Goal: Task Accomplishment & Management: Manage account settings

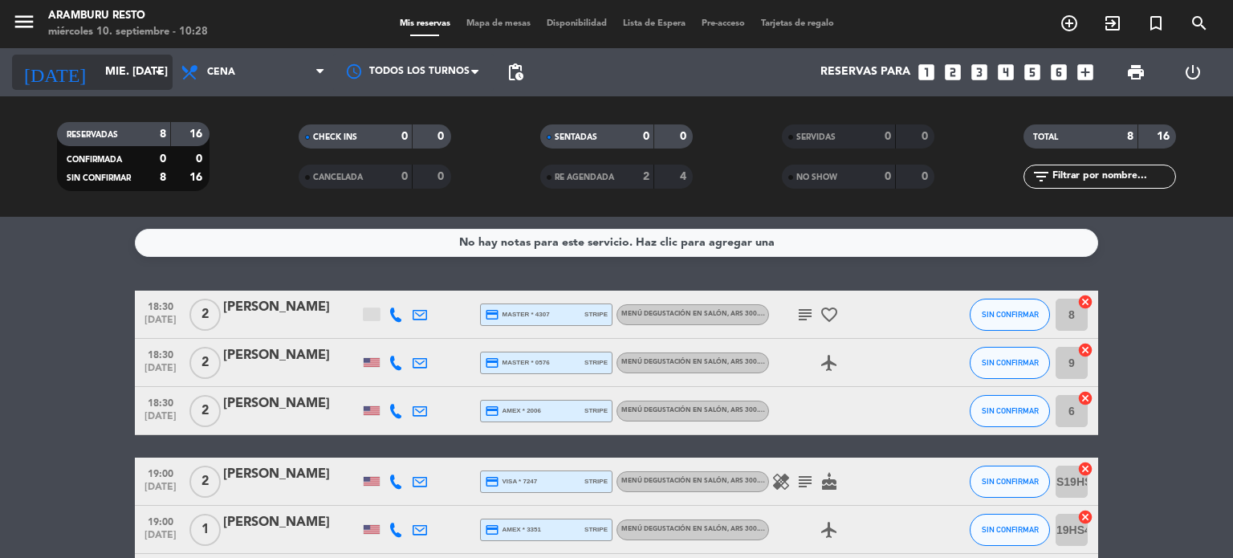
click at [103, 75] on input "mié. 17 sep." at bounding box center [173, 72] width 153 height 29
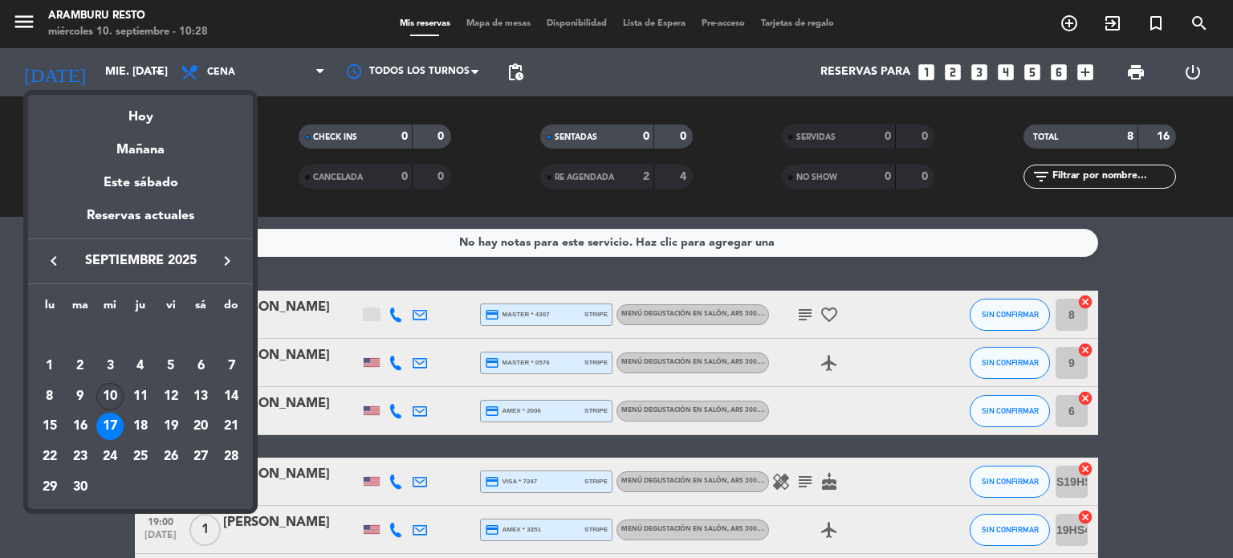
click at [106, 393] on div "10" at bounding box center [109, 396] width 27 height 27
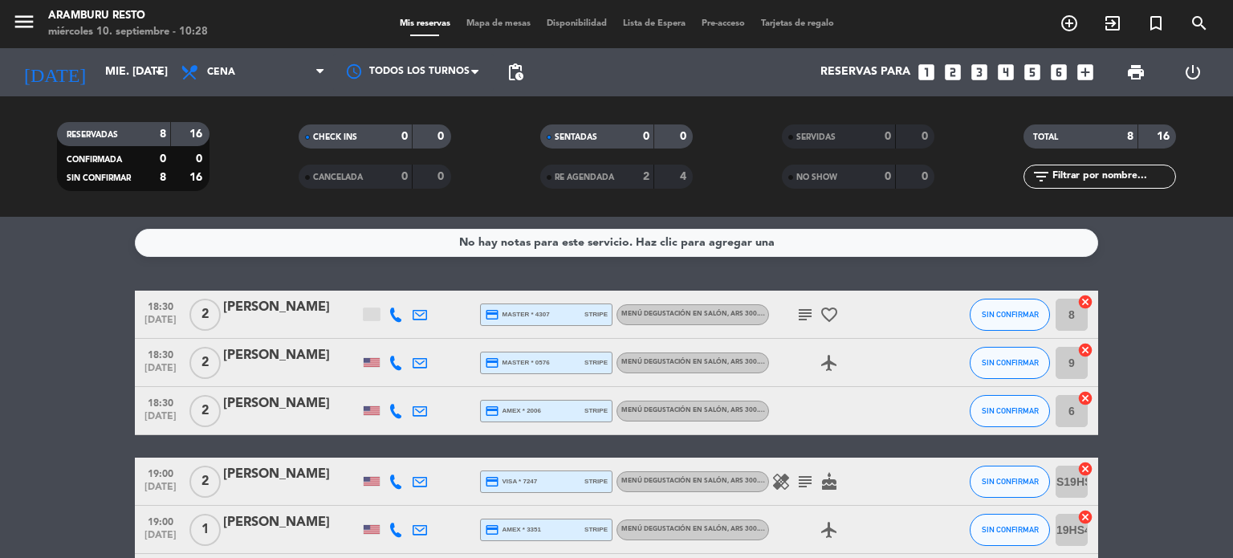
type input "[DATE]"
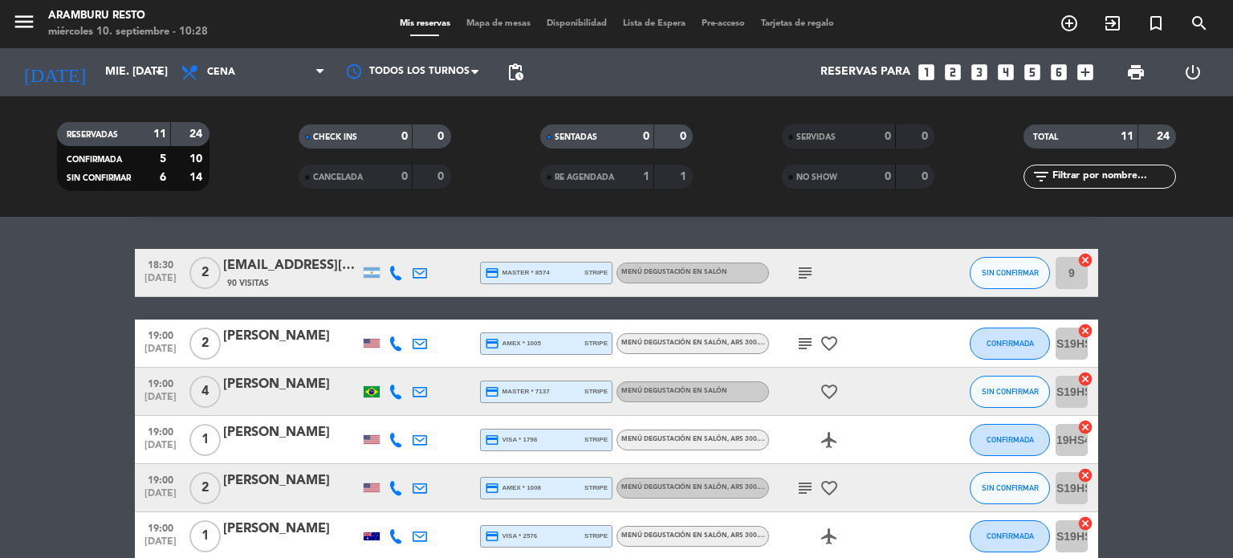
scroll to position [80, 0]
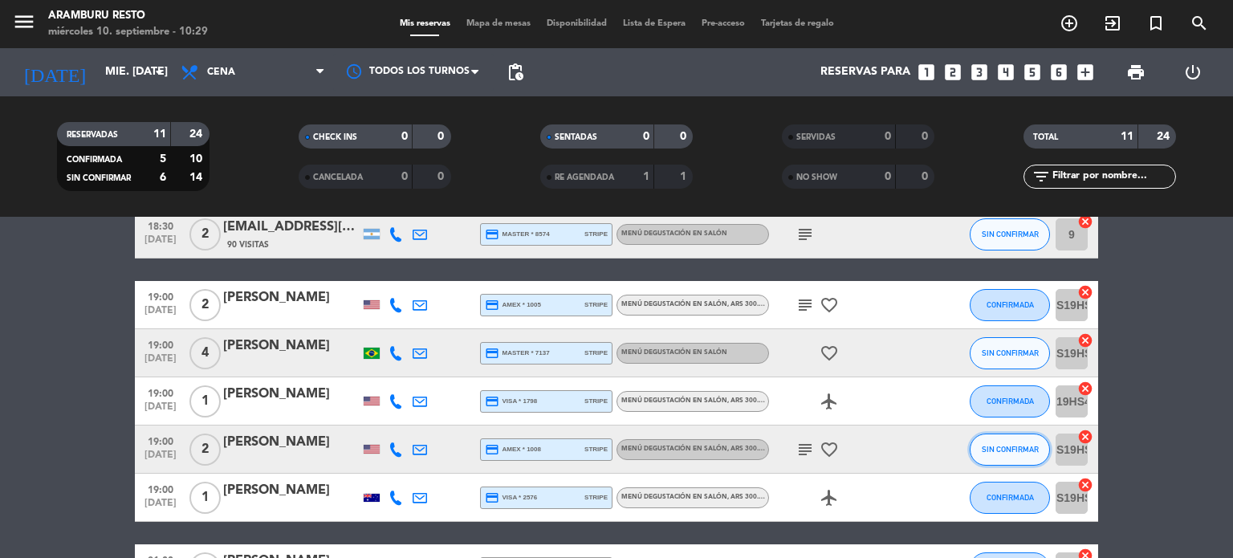
click at [1008, 445] on span "SIN CONFIRMAR" at bounding box center [1010, 449] width 57 height 9
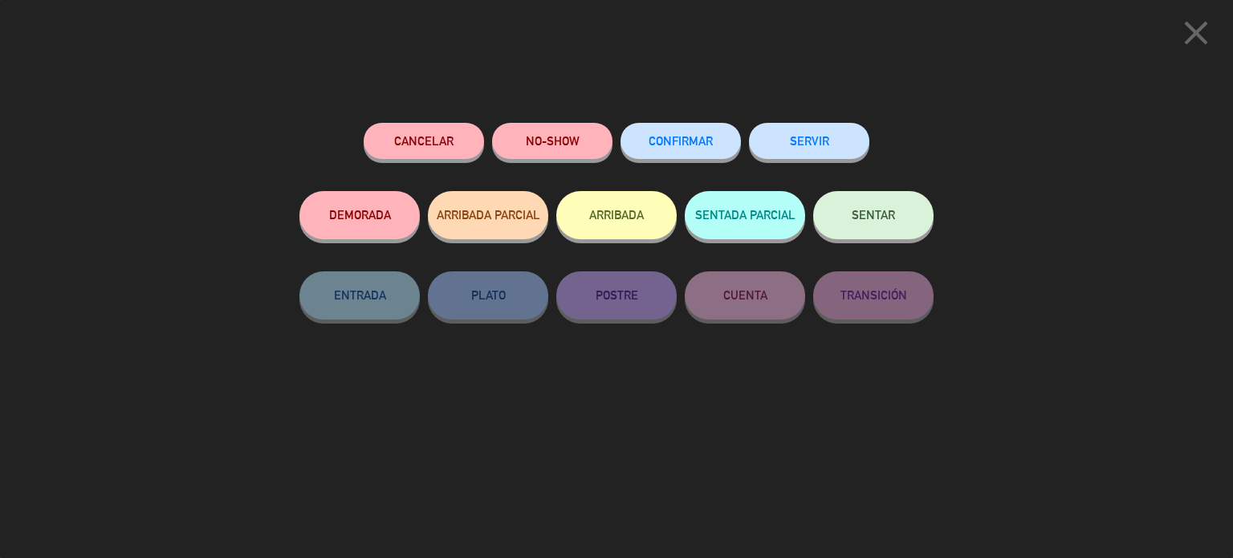
click at [686, 141] on span "CONFIRMAR" at bounding box center [681, 141] width 64 height 14
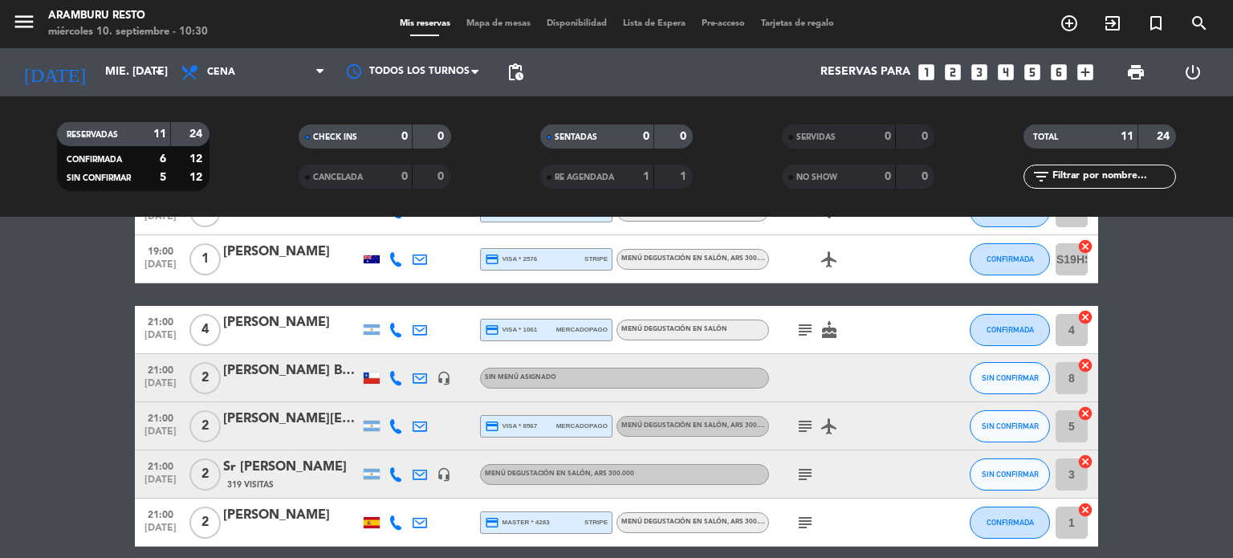
scroll to position [321, 0]
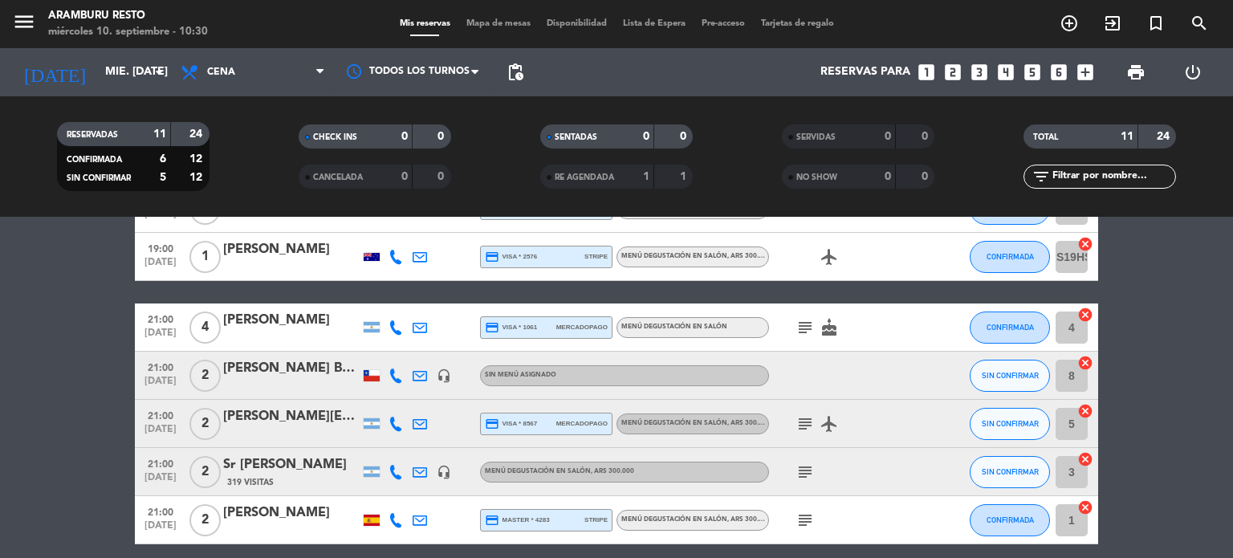
click at [157, 373] on span "21:00" at bounding box center [160, 366] width 40 height 18
click at [417, 369] on icon at bounding box center [420, 376] width 14 height 14
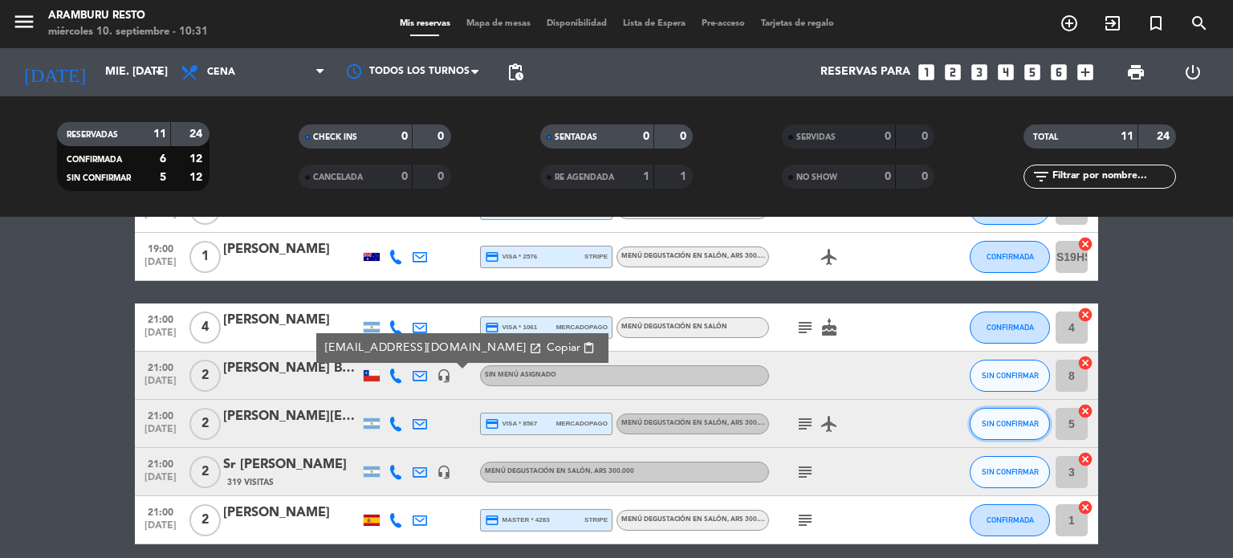
click at [1008, 413] on button "SIN CONFIRMAR" at bounding box center [1010, 424] width 80 height 32
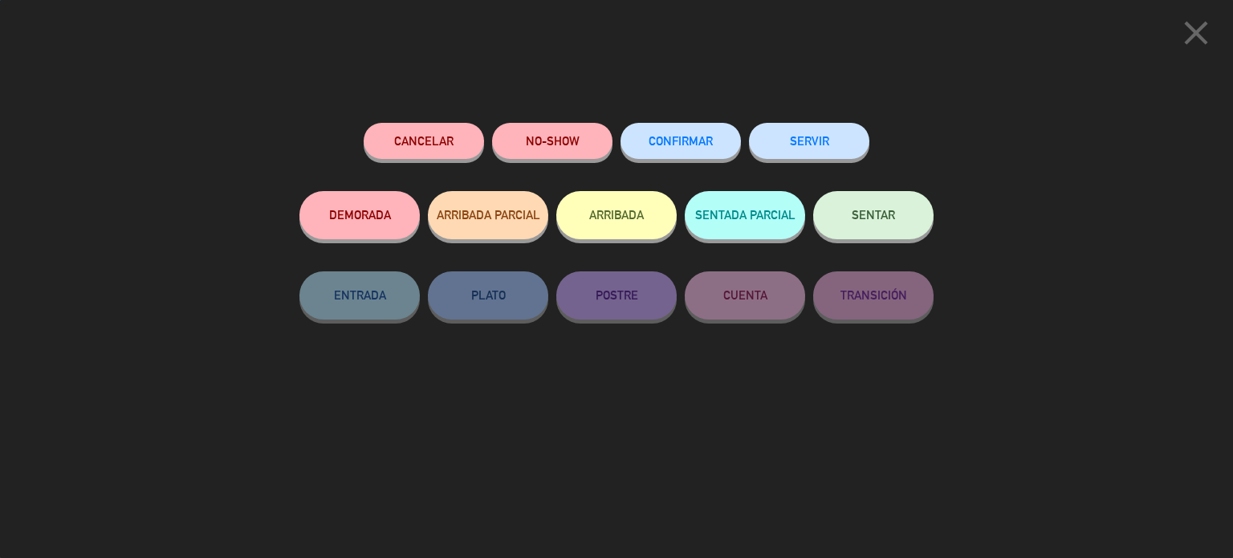
click at [718, 140] on button "CONFIRMAR" at bounding box center [681, 141] width 120 height 36
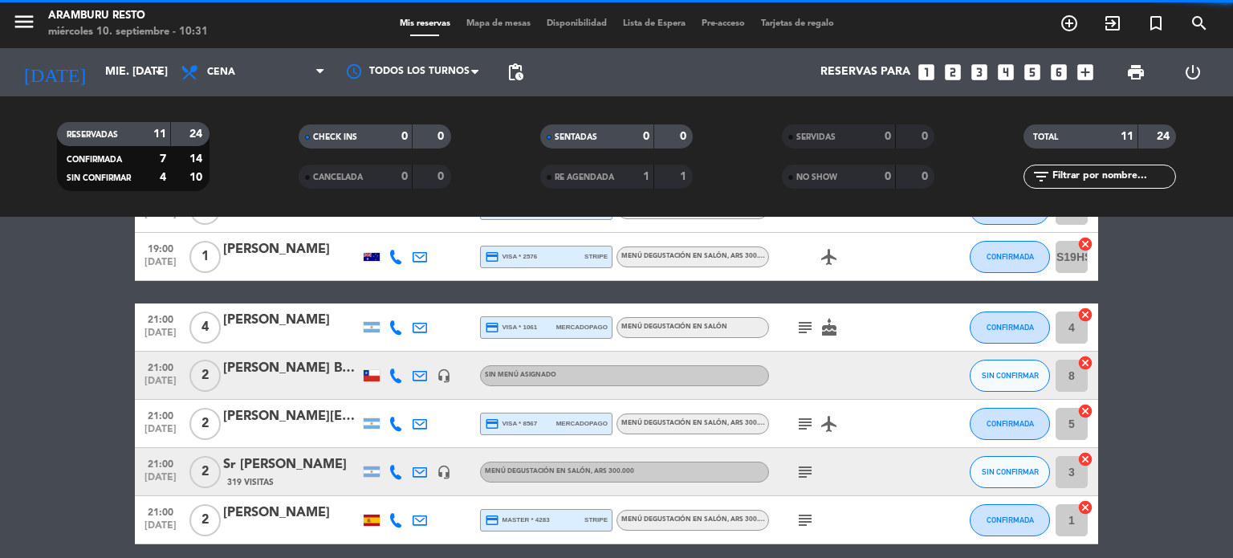
scroll to position [387, 0]
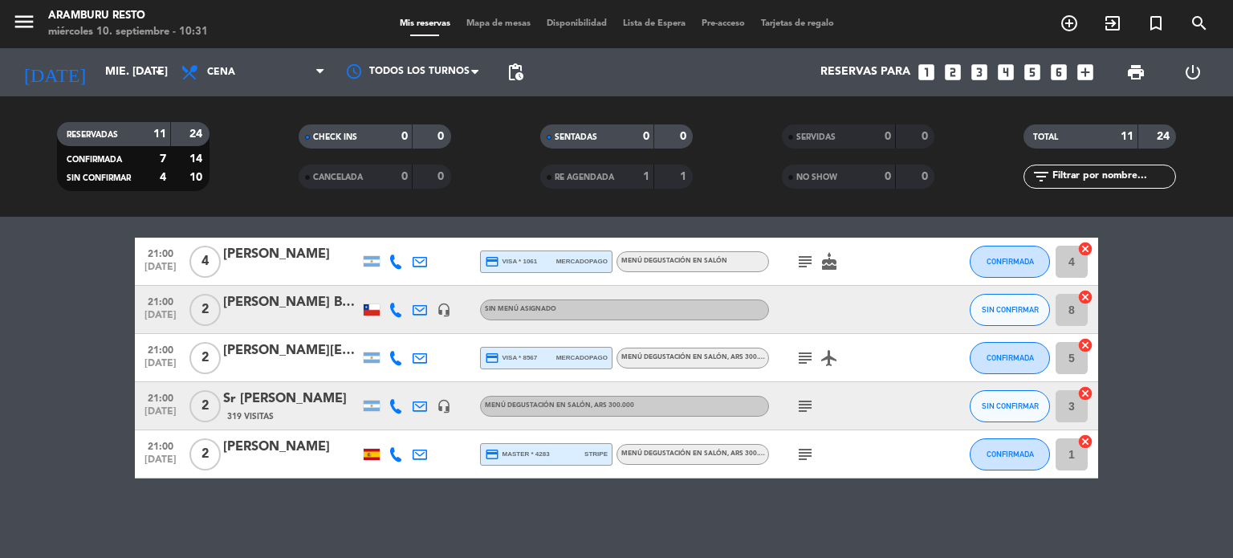
click at [801, 403] on icon "subject" at bounding box center [805, 406] width 19 height 19
drag, startPoint x: 6, startPoint y: 411, endPoint x: 152, endPoint y: 285, distance: 192.4
click at [9, 408] on bookings-row "18:30 sep. 10 2 concierge.phbuenosaires@hyatt.com 90 Visitas credit_card master…" at bounding box center [616, 191] width 1233 height 575
click at [808, 455] on icon "subject" at bounding box center [805, 454] width 19 height 19
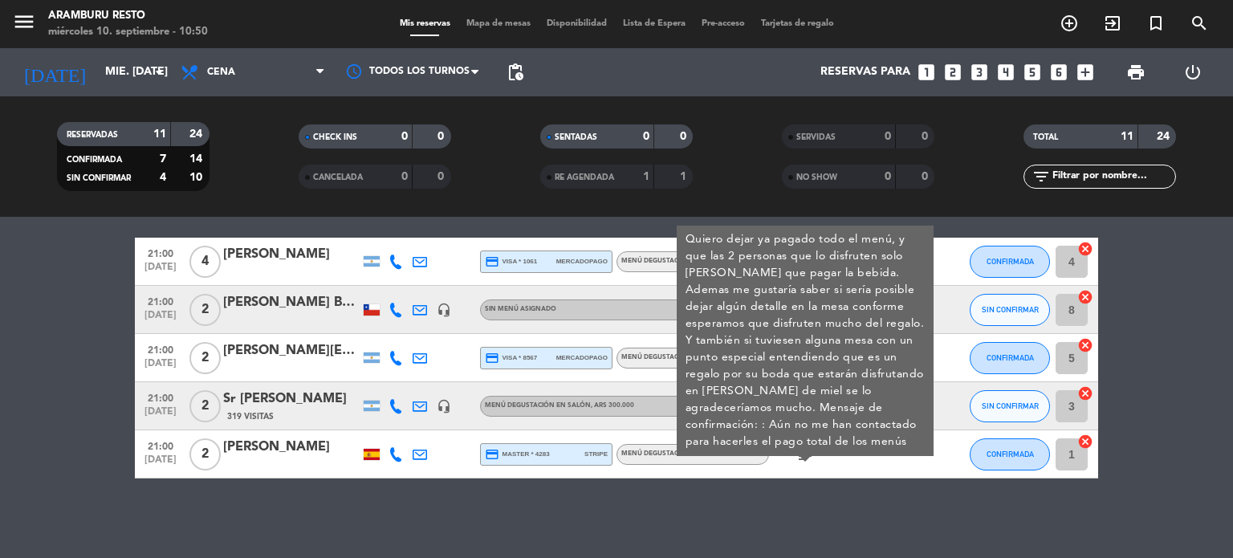
drag, startPoint x: 14, startPoint y: 306, endPoint x: 94, endPoint y: 258, distance: 93.6
click at [14, 306] on bookings-row "18:30 sep. 10 2 concierge.phbuenosaires@hyatt.com 90 Visitas credit_card master…" at bounding box center [616, 191] width 1233 height 575
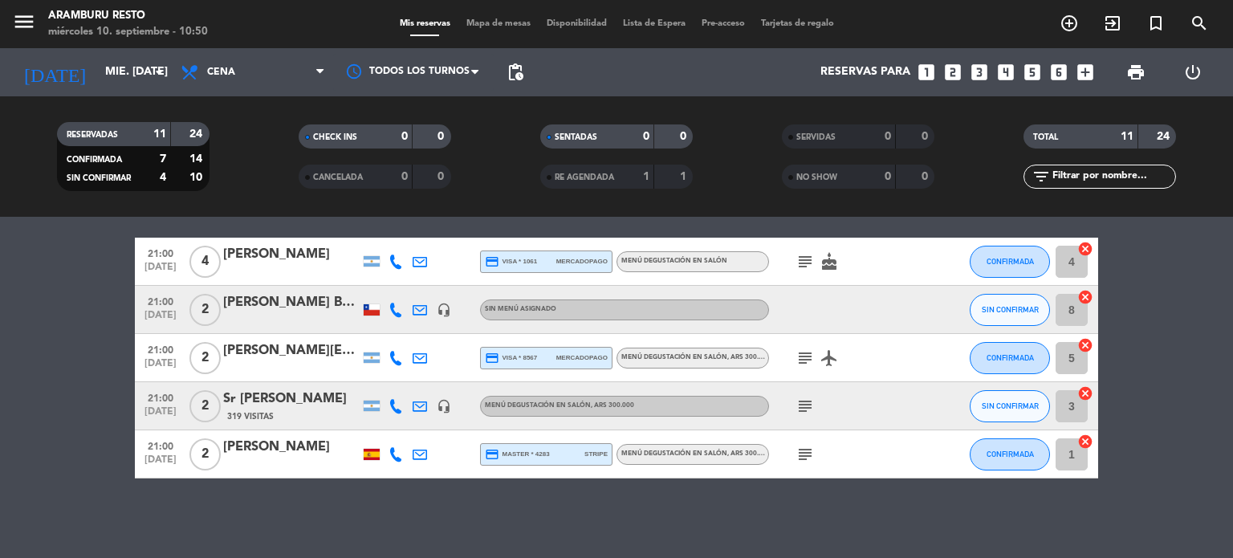
click at [958, 73] on icon "looks_two" at bounding box center [953, 72] width 21 height 21
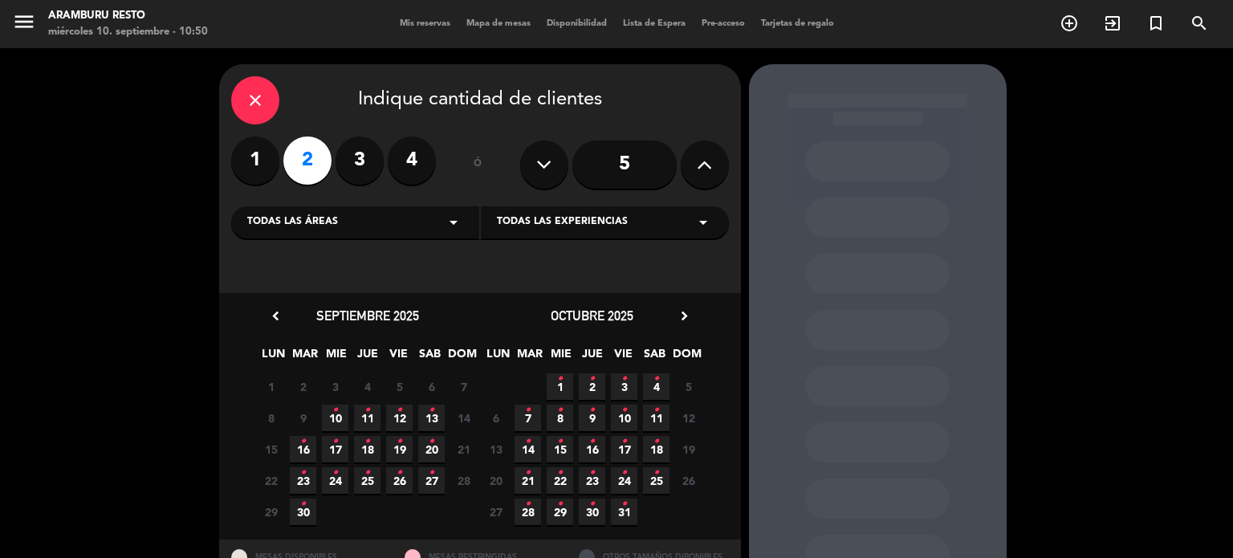
click at [385, 236] on div "Todas las áreas arrow_drop_down" at bounding box center [355, 222] width 248 height 32
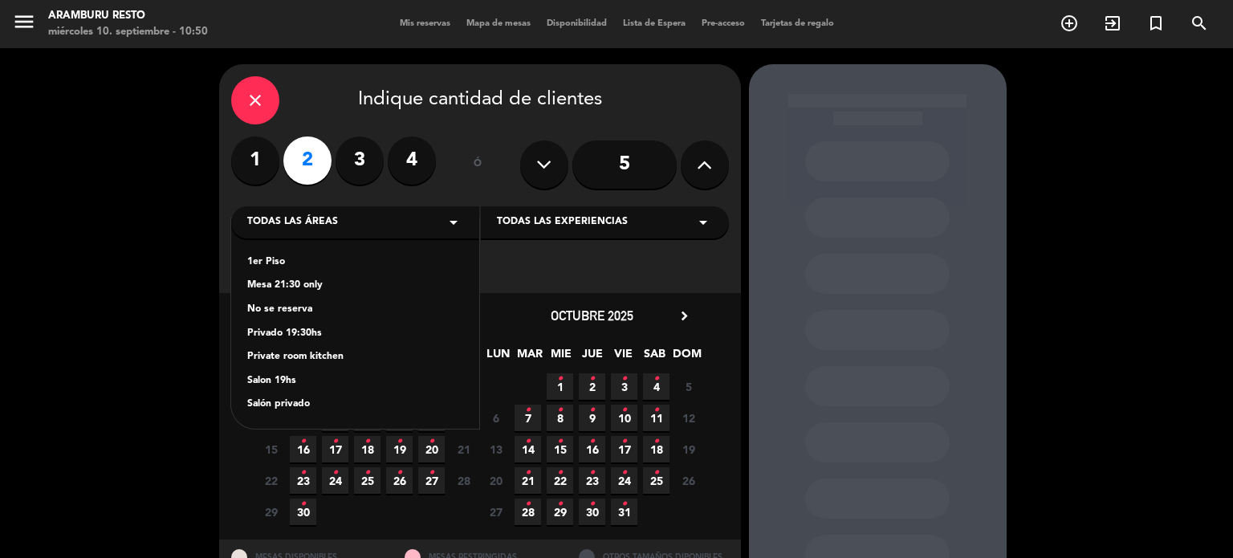
drag, startPoint x: 317, startPoint y: 260, endPoint x: 351, endPoint y: 248, distance: 35.8
click at [318, 261] on div "1er Piso" at bounding box center [355, 263] width 216 height 16
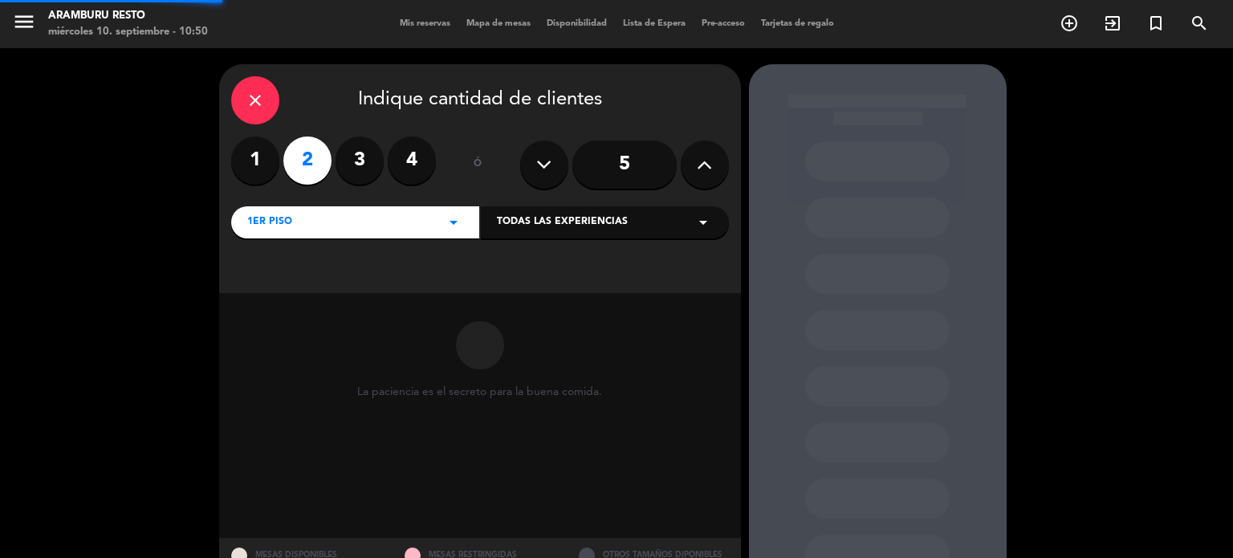
click at [557, 234] on div "Todas las experiencias arrow_drop_down" at bounding box center [605, 222] width 248 height 32
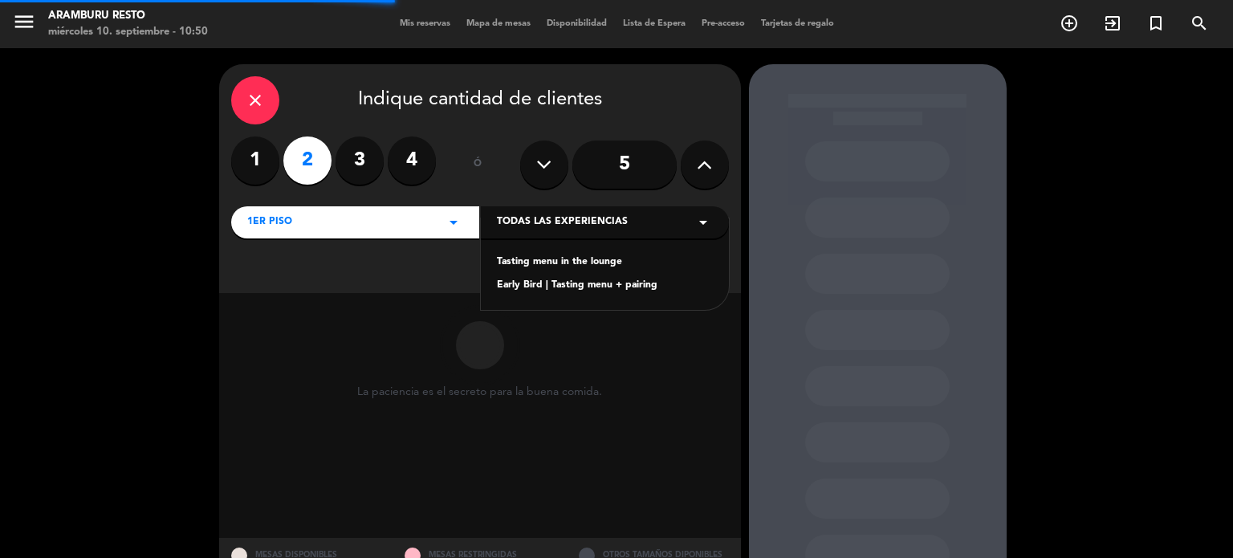
click at [552, 260] on div "Tasting menu in the lounge" at bounding box center [605, 263] width 216 height 16
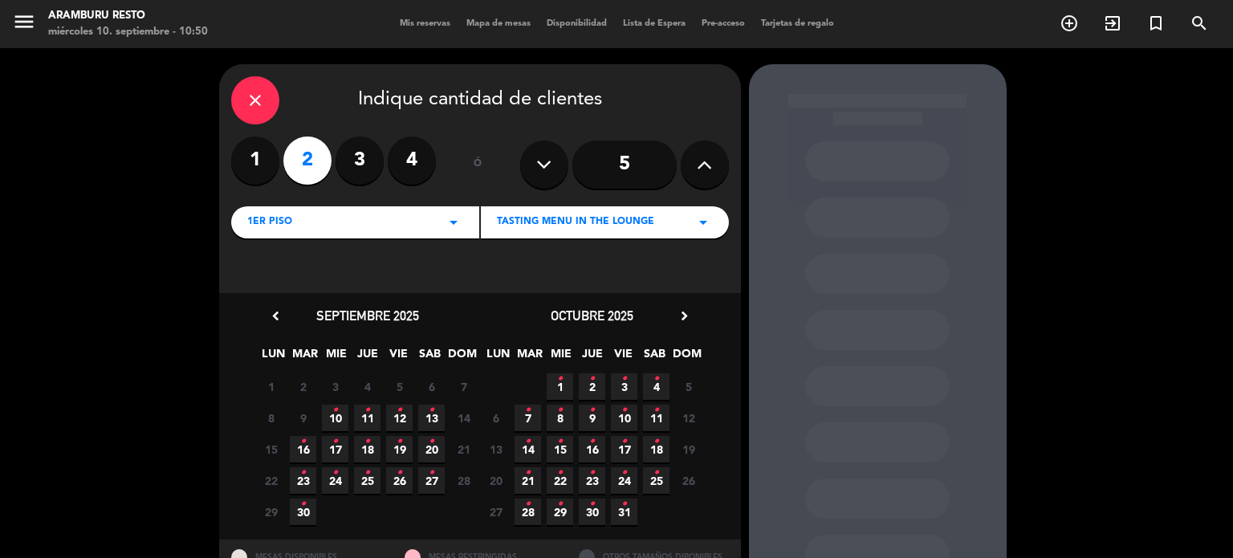
click at [621, 388] on icon "•" at bounding box center [624, 379] width 6 height 26
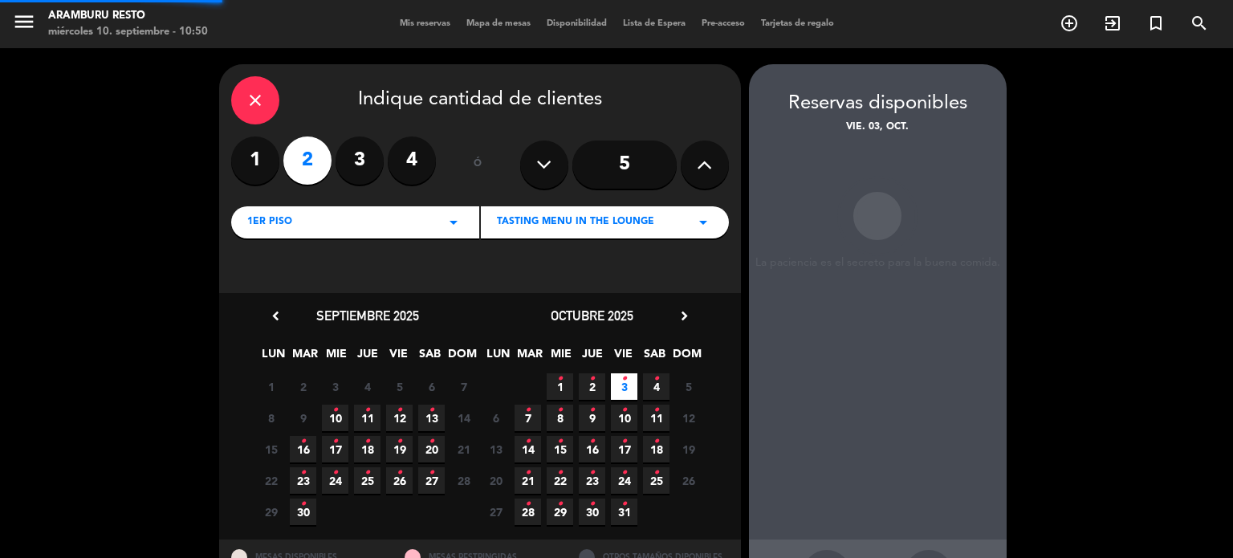
scroll to position [64, 0]
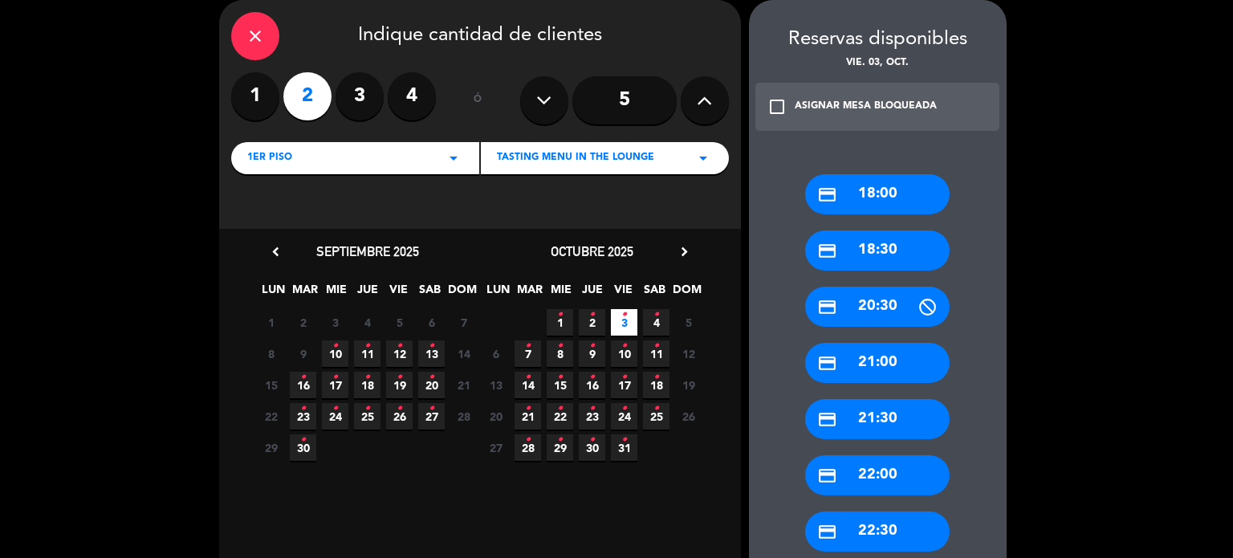
click at [328, 167] on div "1er Piso arrow_drop_down" at bounding box center [355, 158] width 248 height 32
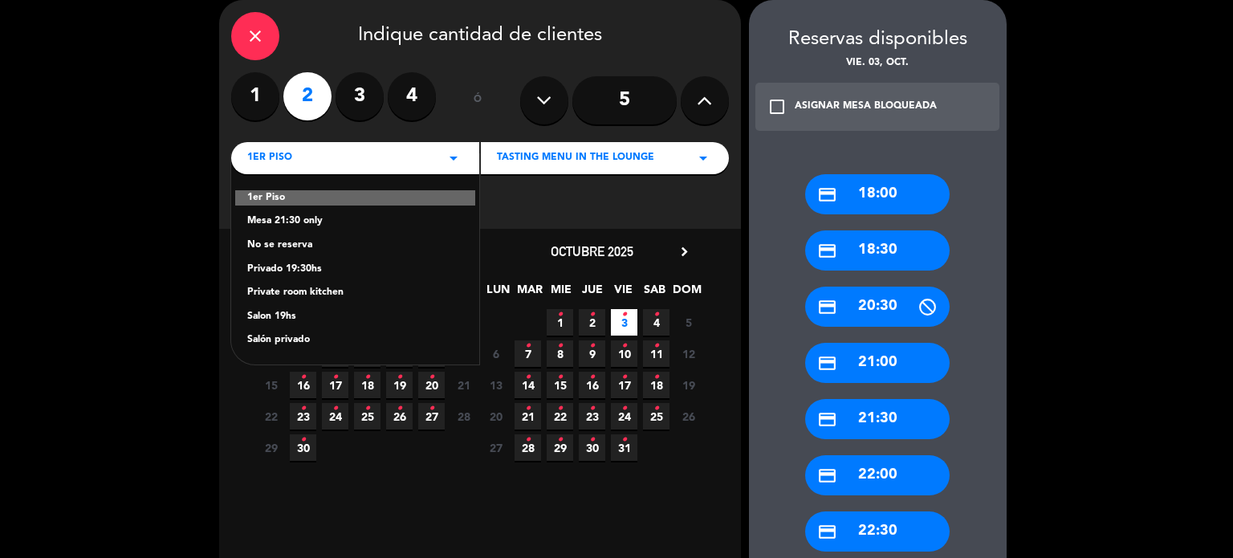
click at [288, 315] on div "Salon 19hs" at bounding box center [355, 317] width 216 height 16
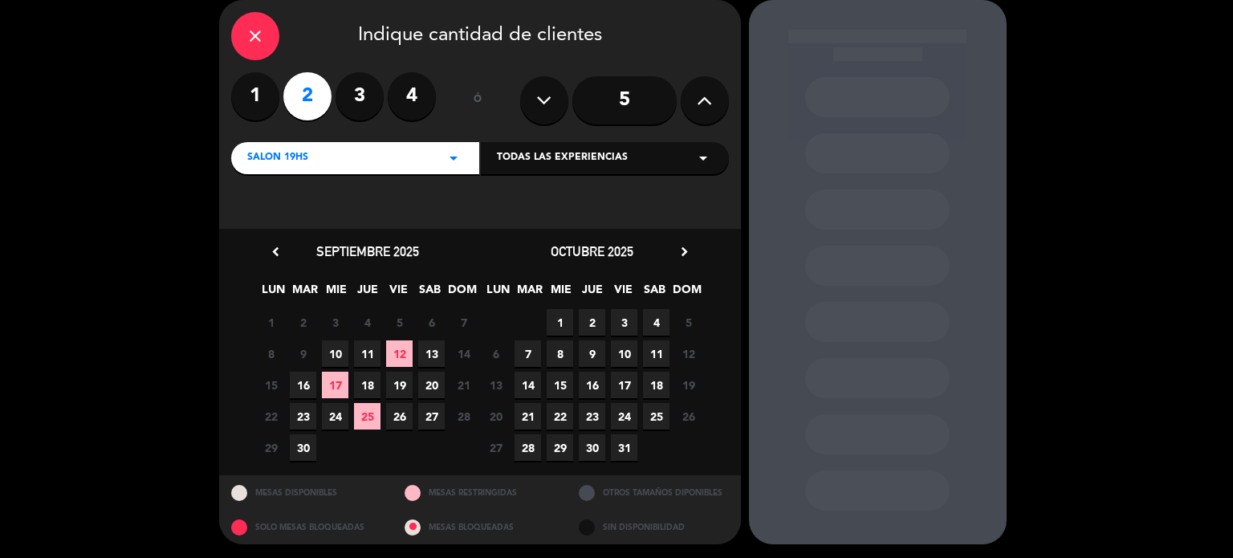
click at [530, 152] on span "Todas las experiencias" at bounding box center [562, 158] width 131 height 16
click at [549, 200] on div "Tasting menu in the lounge" at bounding box center [605, 198] width 216 height 16
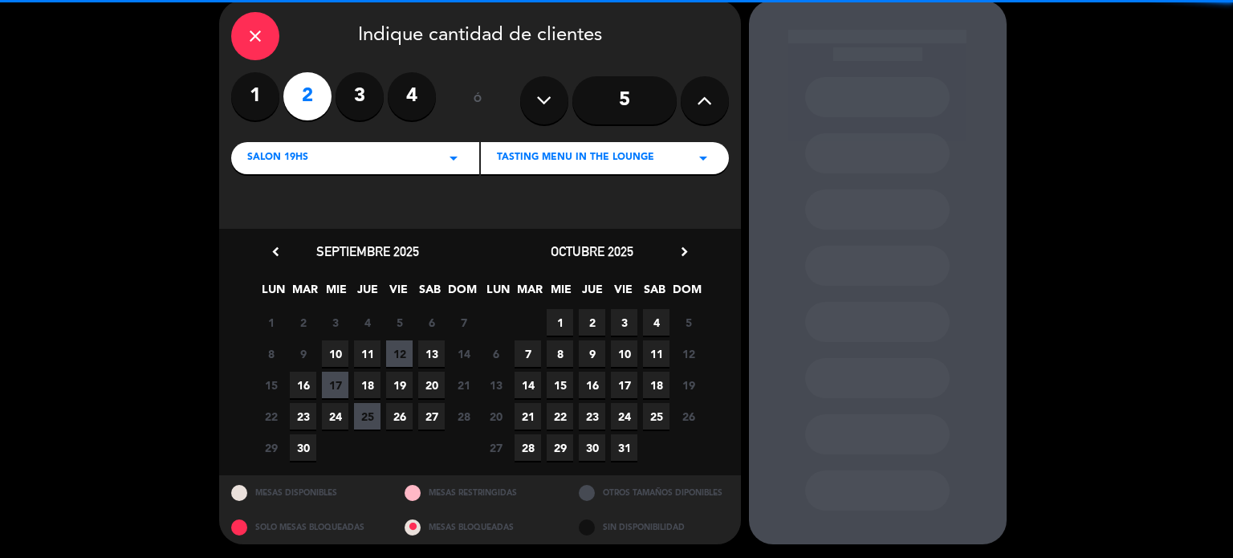
click at [623, 320] on span "3" at bounding box center [624, 322] width 26 height 26
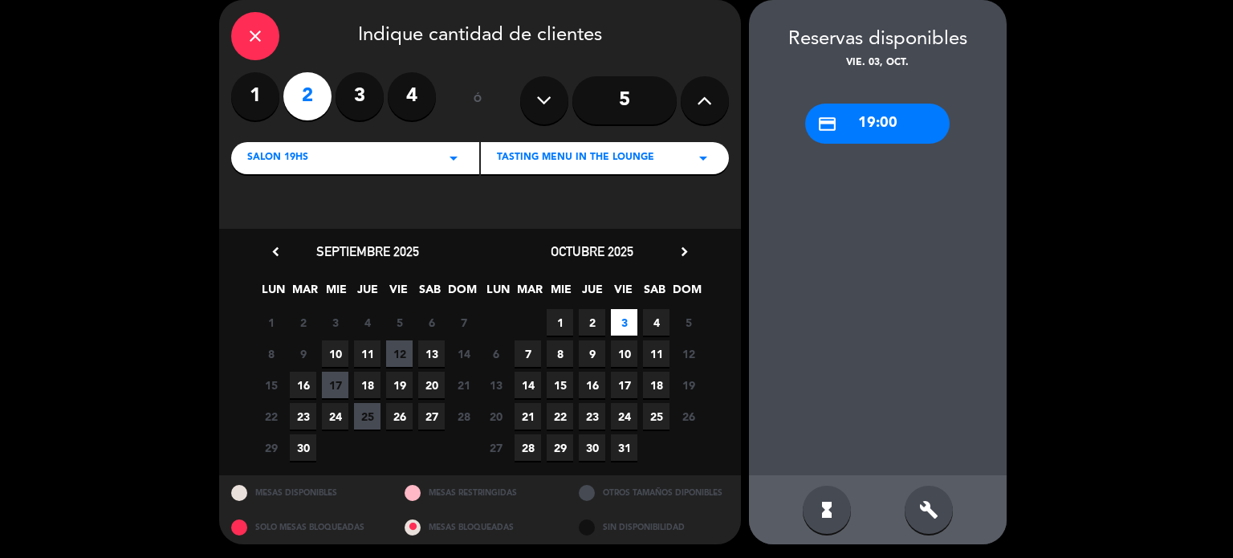
click at [867, 127] on div "credit_card 19:00" at bounding box center [877, 124] width 145 height 40
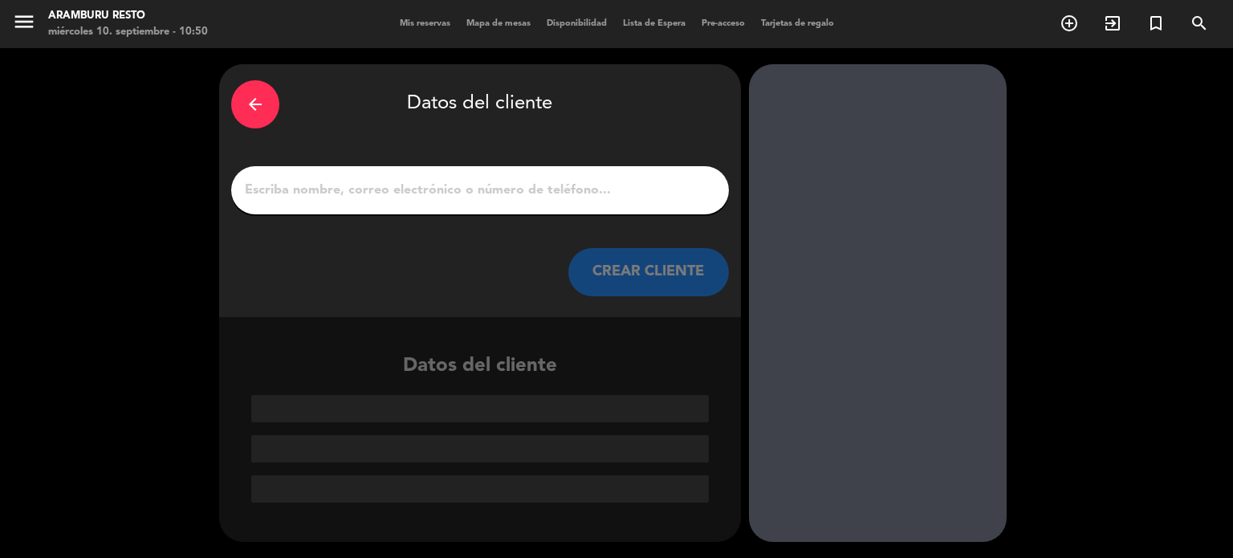
click at [487, 189] on input "1" at bounding box center [480, 190] width 474 height 22
paste input "Jeremy & Kathy Gree"
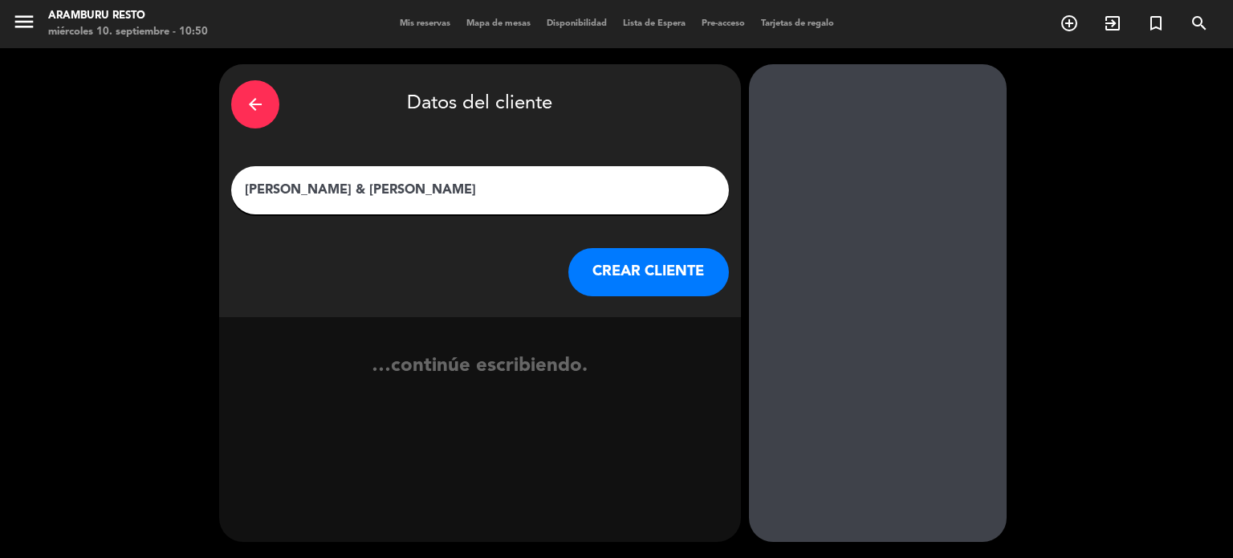
type input "Jeremy & Kathy Green"
click at [612, 267] on button "CREAR CLIENTE" at bounding box center [648, 272] width 161 height 48
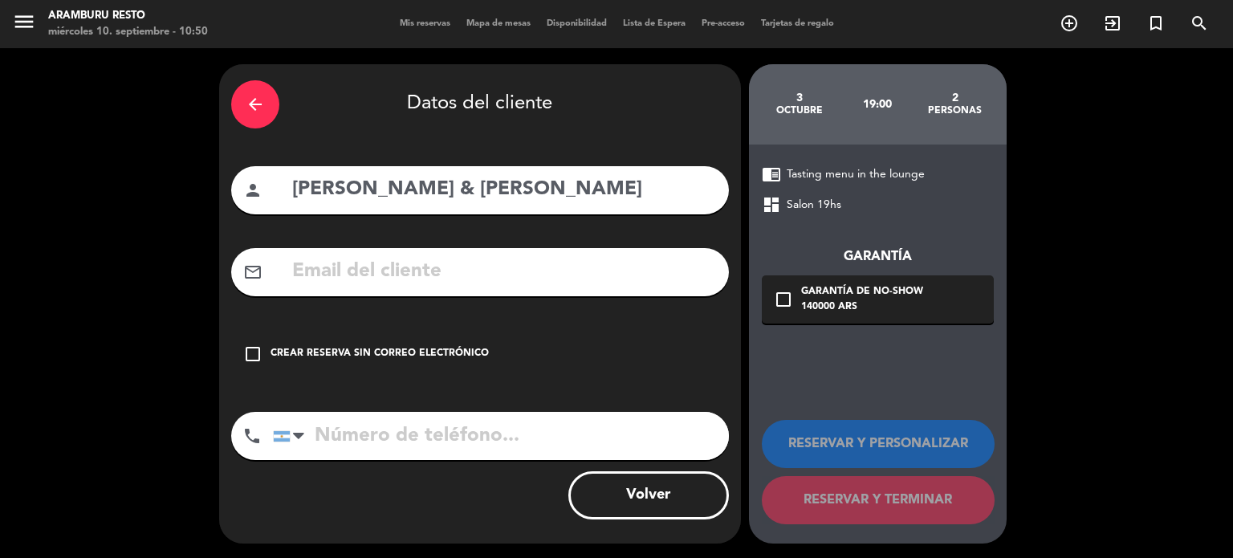
click at [430, 282] on input "text" at bounding box center [504, 271] width 426 height 33
paste input "operations@lccwe.com"
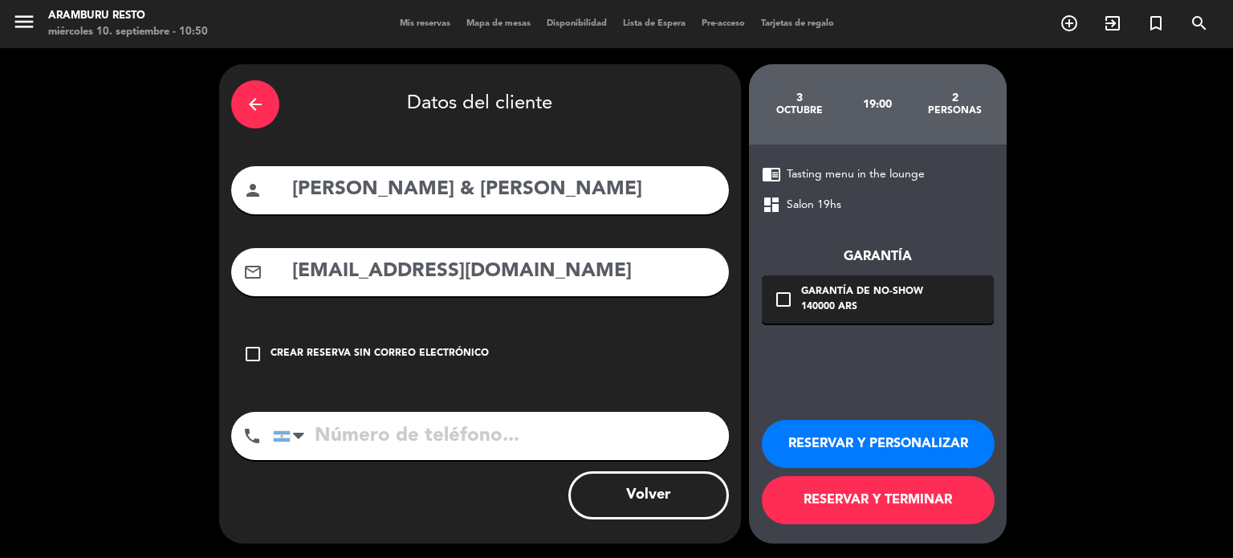
type input "operations@lccwe.com"
click at [777, 295] on icon "check_box_outline_blank" at bounding box center [783, 299] width 19 height 19
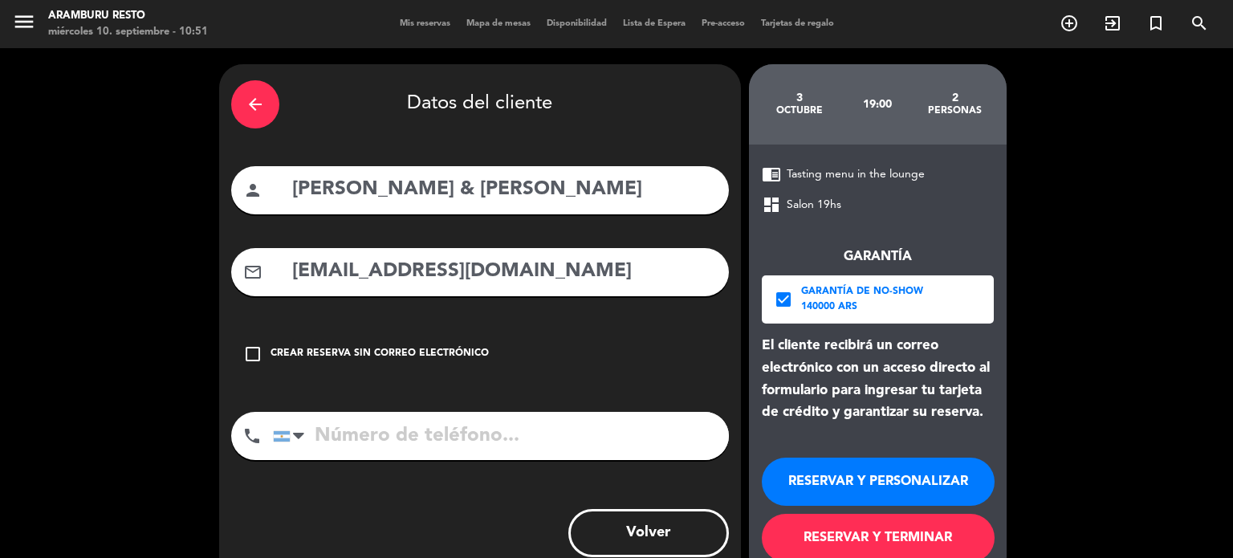
click at [907, 540] on button "RESERVAR Y TERMINAR" at bounding box center [878, 538] width 233 height 48
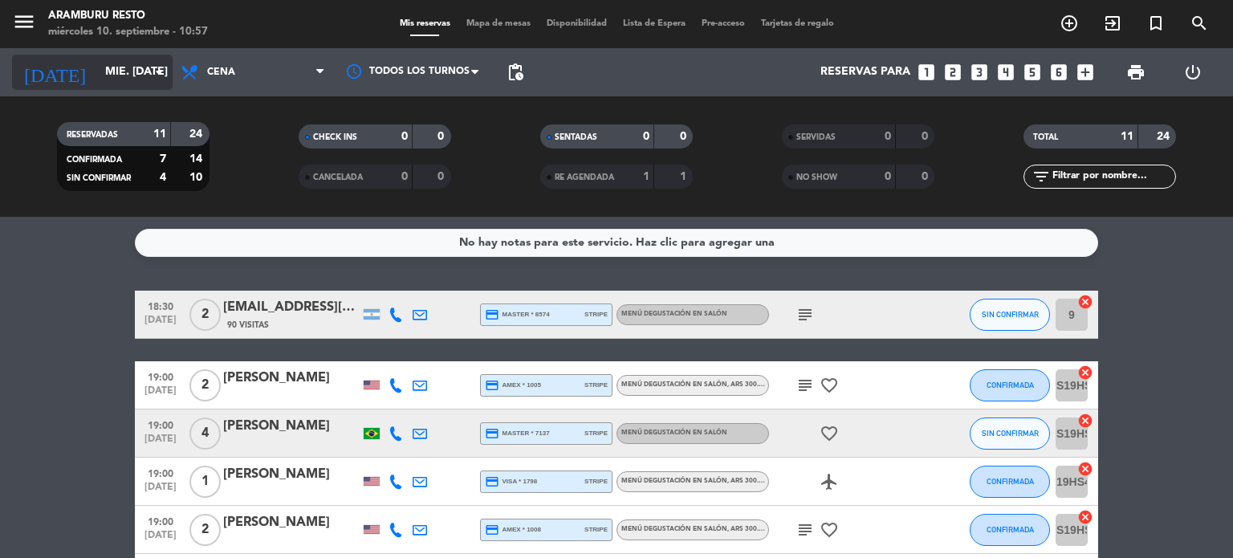
click at [108, 87] on div "[DATE] [DATE] arrow_drop_down" at bounding box center [92, 72] width 161 height 35
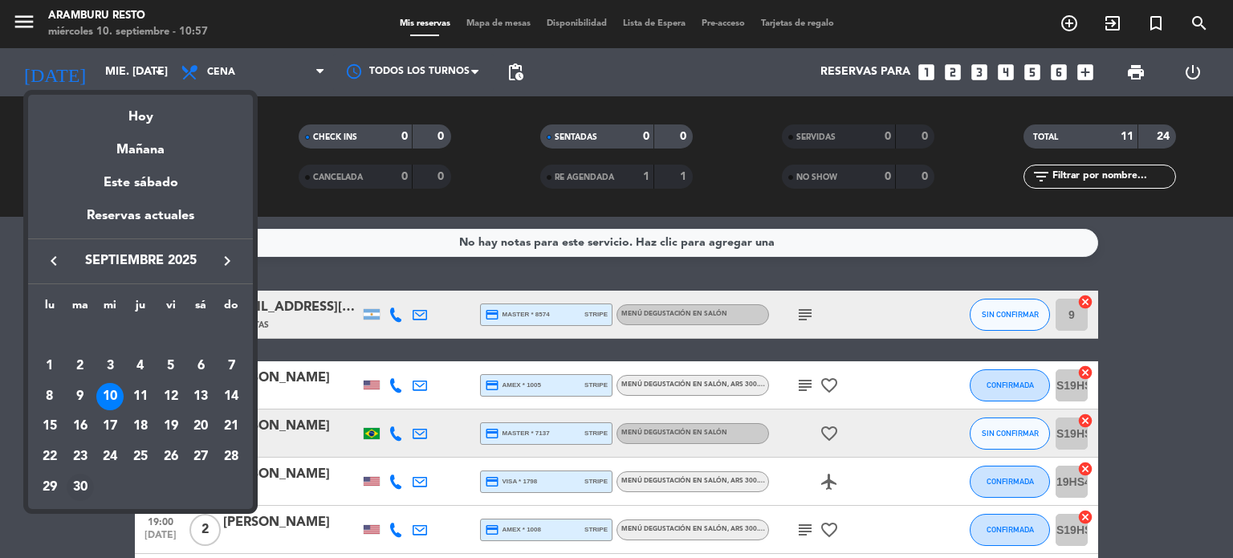
click at [88, 485] on div "30" at bounding box center [80, 487] width 27 height 27
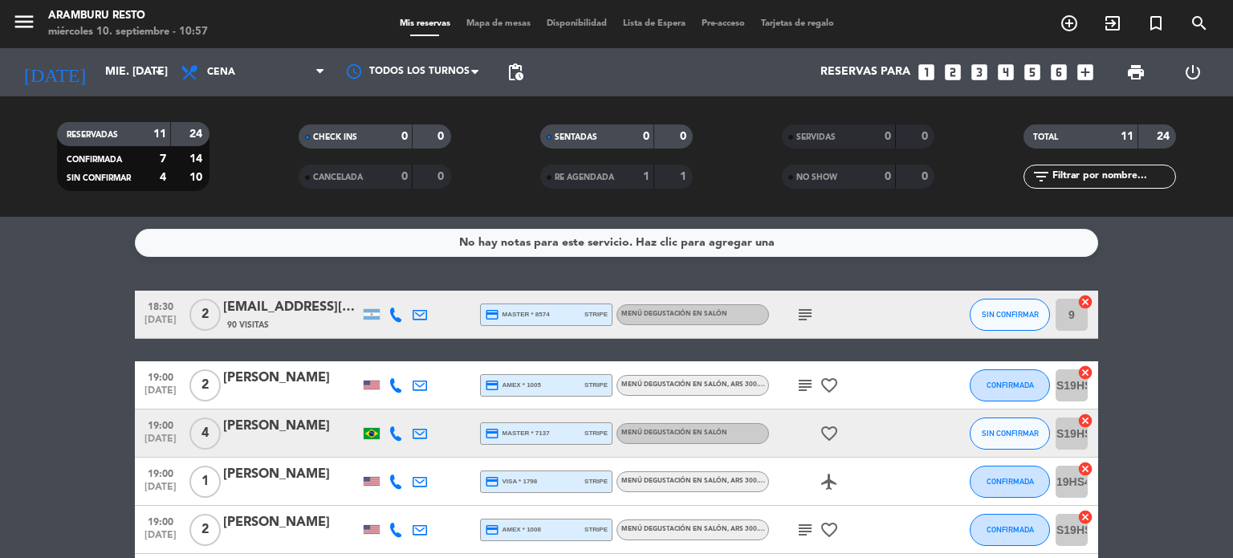
type input "[DATE]"
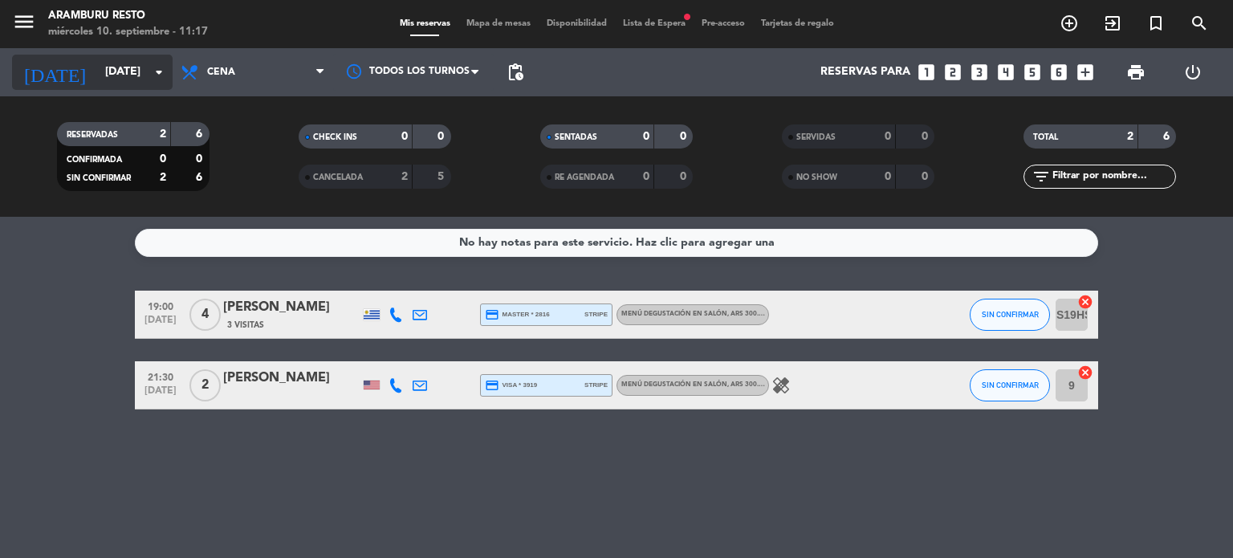
click at [167, 63] on div "[DATE] [DATE] arrow_drop_down" at bounding box center [92, 72] width 161 height 35
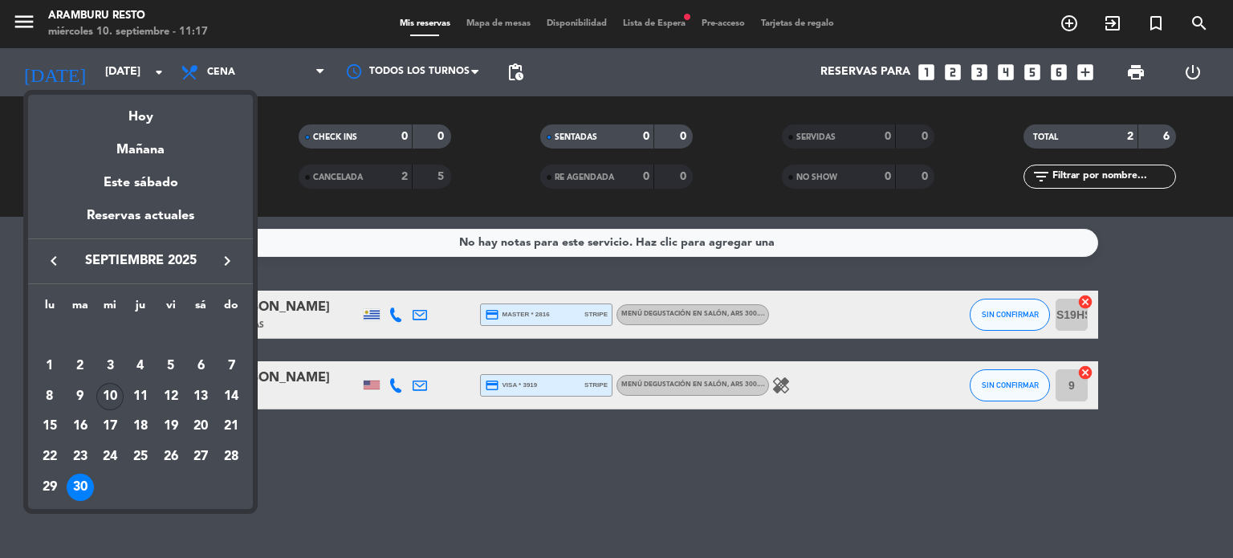
click at [108, 399] on div "10" at bounding box center [109, 396] width 27 height 27
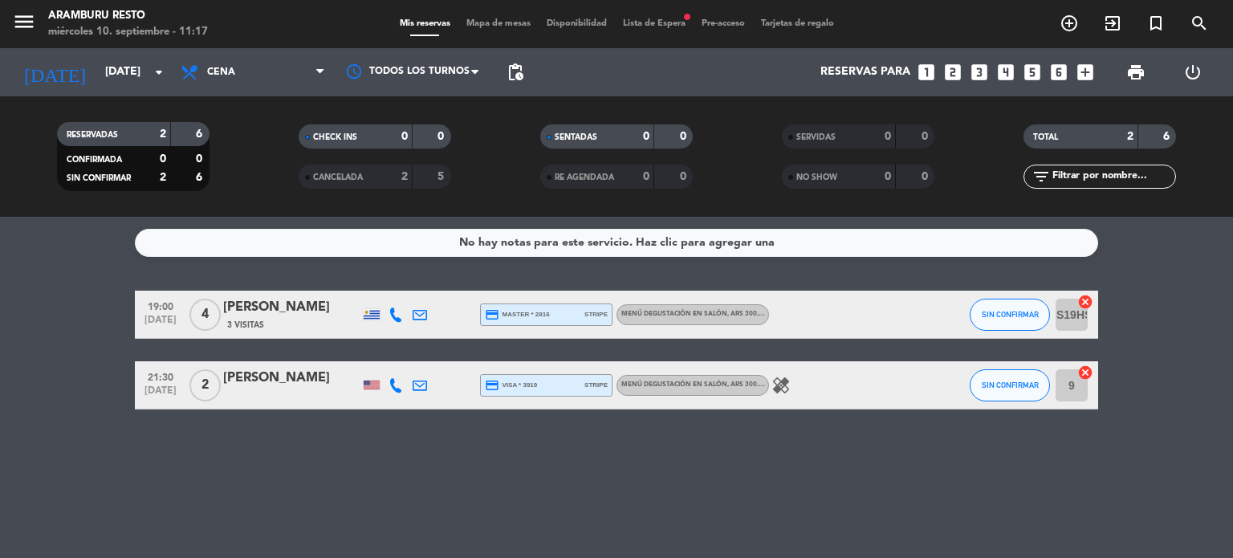
type input "[DATE]"
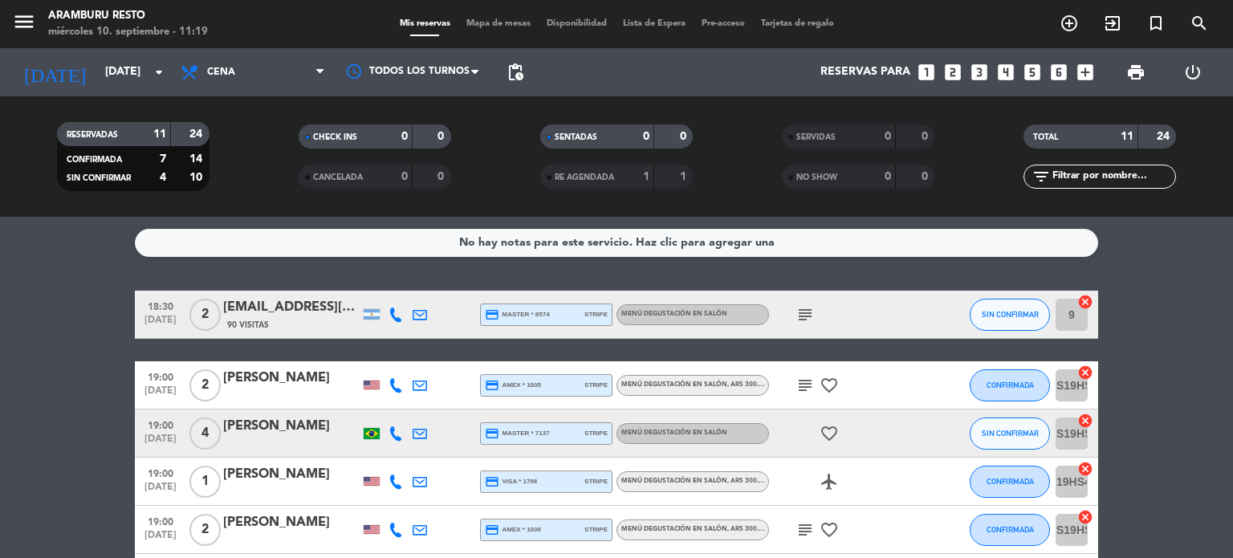
click at [164, 310] on span "18:30" at bounding box center [160, 305] width 40 height 18
click at [801, 319] on icon "subject" at bounding box center [805, 314] width 19 height 19
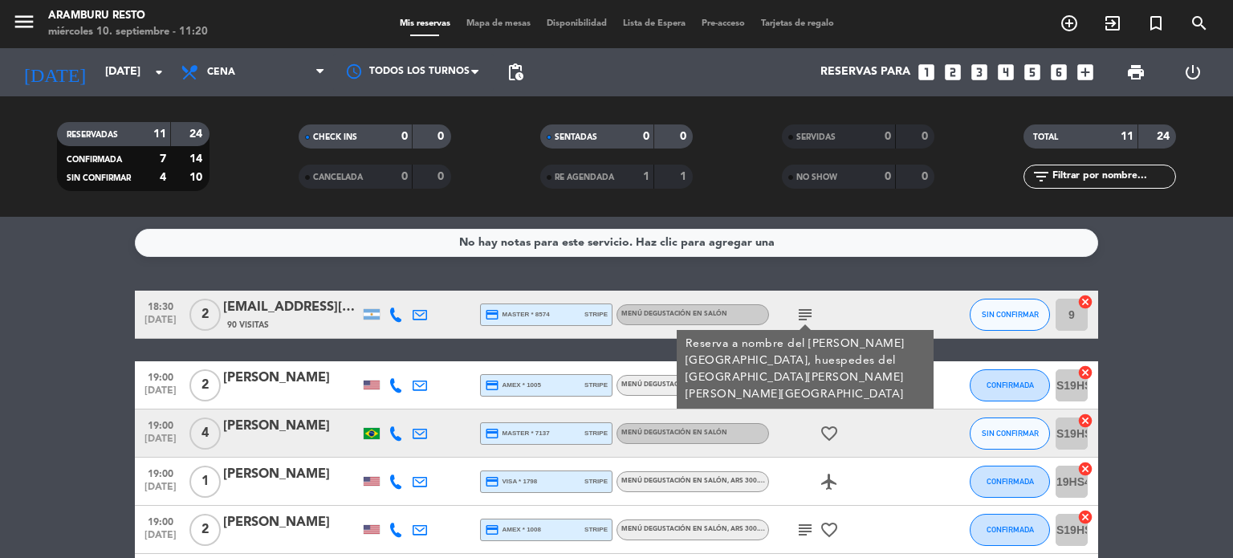
click at [277, 318] on div "90 Visitas" at bounding box center [291, 325] width 136 height 14
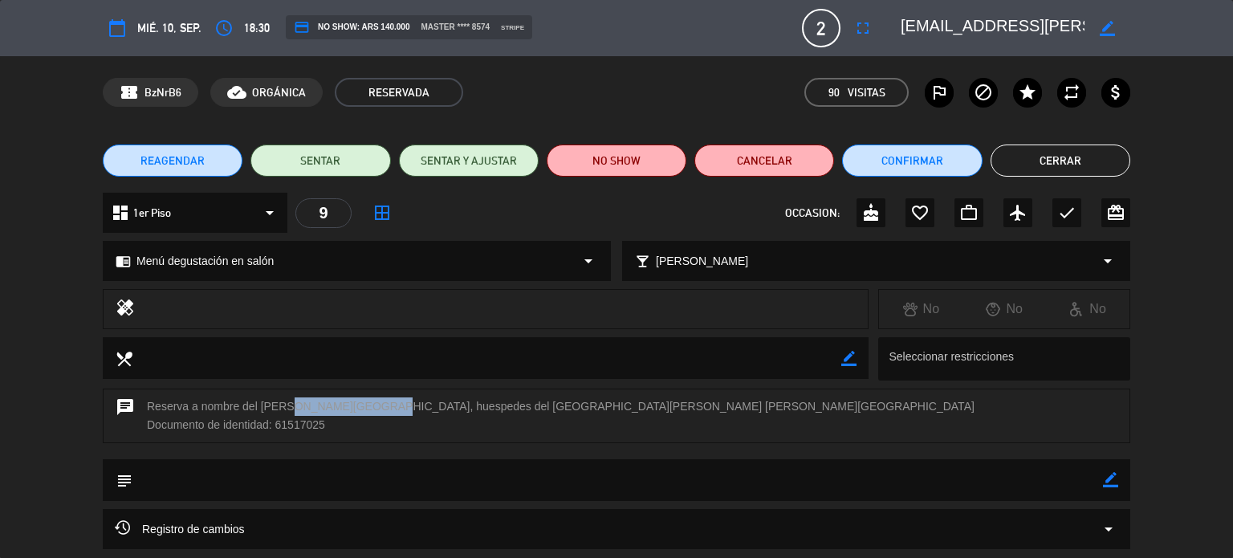
drag, startPoint x: 276, startPoint y: 405, endPoint x: 365, endPoint y: 404, distance: 89.1
click at [365, 404] on div "chat Reserva a nombre del [PERSON_NAME], huespedes del [GEOGRAPHIC_DATA][PERSON…" at bounding box center [617, 416] width 1028 height 55
copy div "[PERSON_NAME]"
drag, startPoint x: 1104, startPoint y: 25, endPoint x: 912, endPoint y: 31, distance: 192.0
click at [1102, 25] on icon "border_color" at bounding box center [1107, 28] width 15 height 15
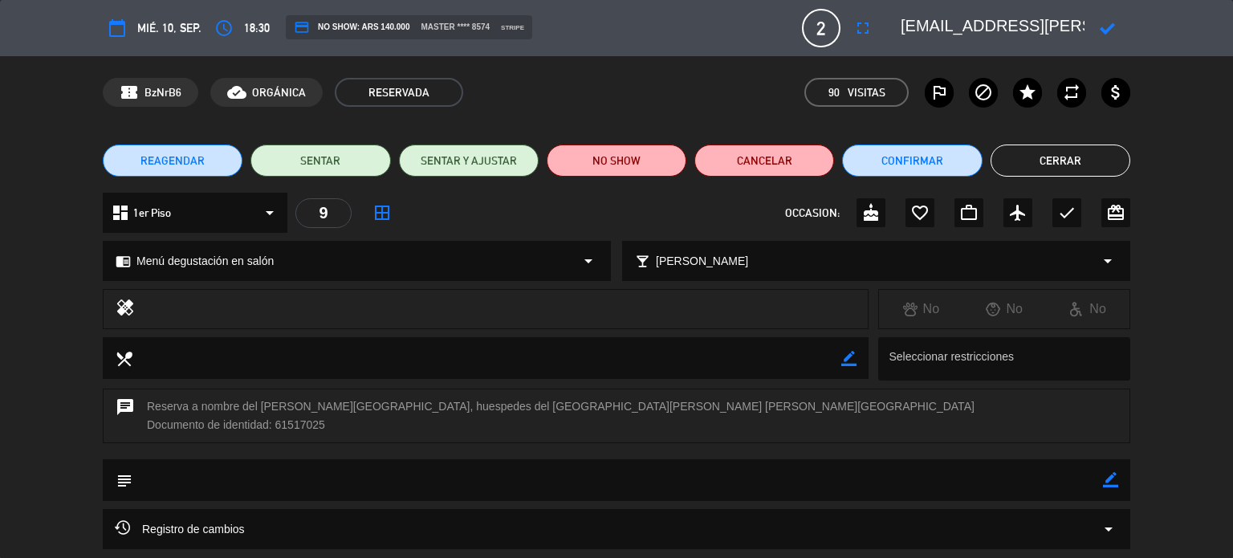
scroll to position [0, 81]
click at [954, 32] on textarea at bounding box center [993, 28] width 184 height 29
paste textarea "[PERSON_NAME]"
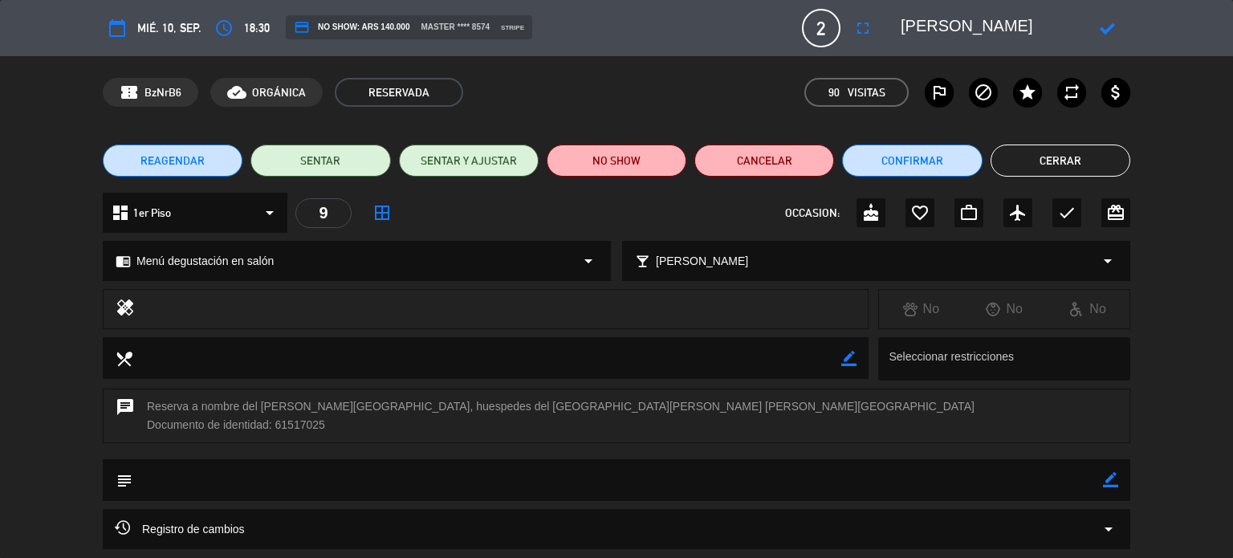
scroll to position [0, 0]
type textarea "[PERSON_NAME]"
click at [1106, 28] on icon at bounding box center [1107, 28] width 15 height 15
click at [949, 163] on button "Confirmar" at bounding box center [912, 161] width 140 height 32
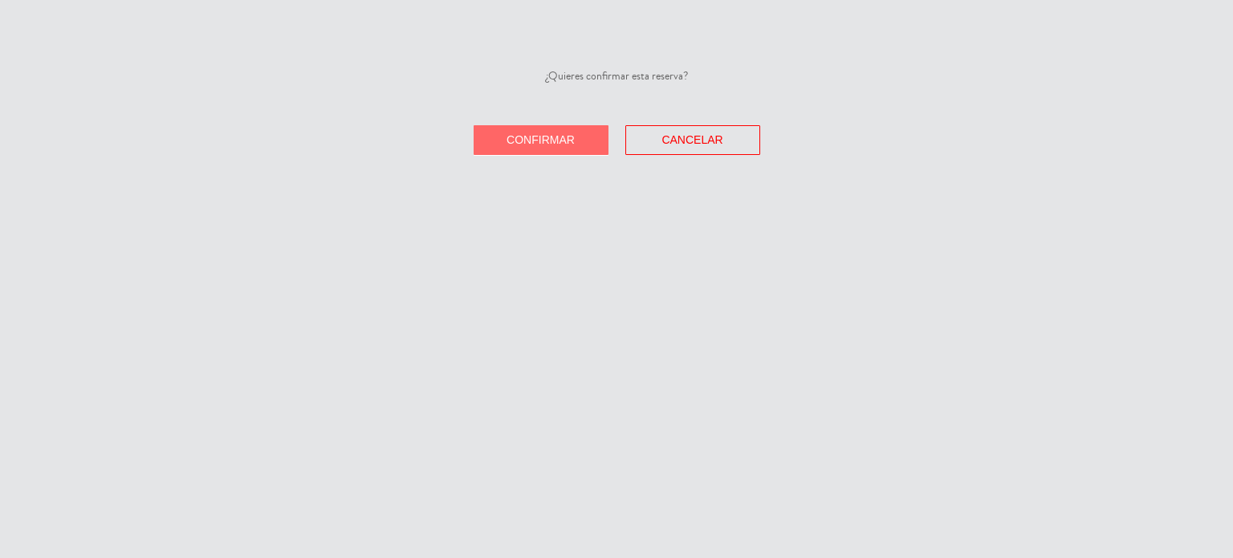
click at [563, 144] on span "Confirmar" at bounding box center [541, 139] width 68 height 13
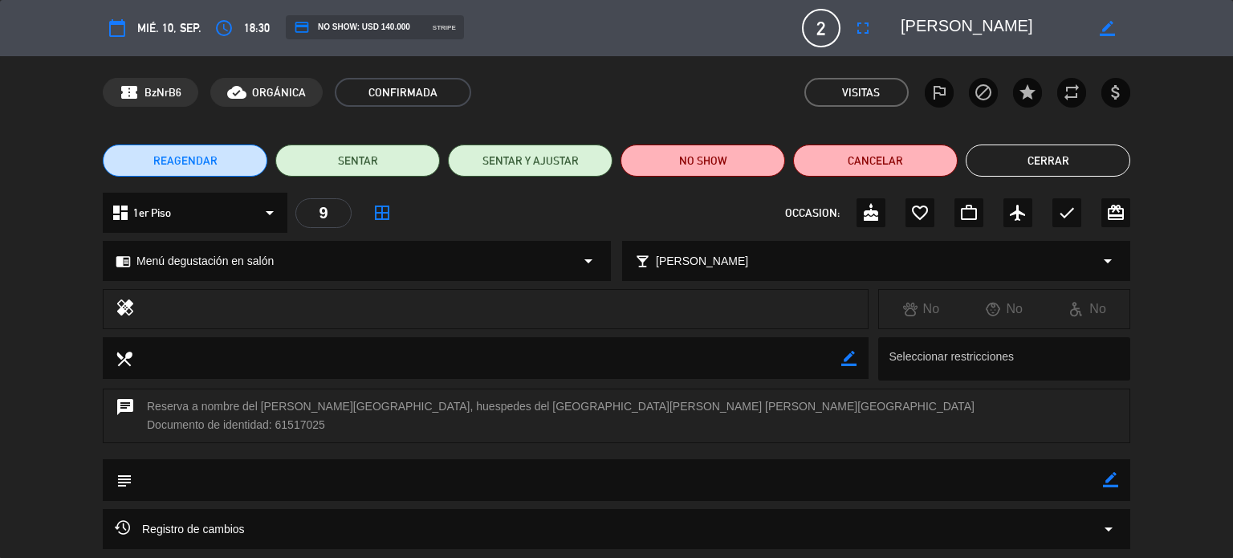
click at [1040, 153] on button "Cerrar" at bounding box center [1048, 161] width 165 height 32
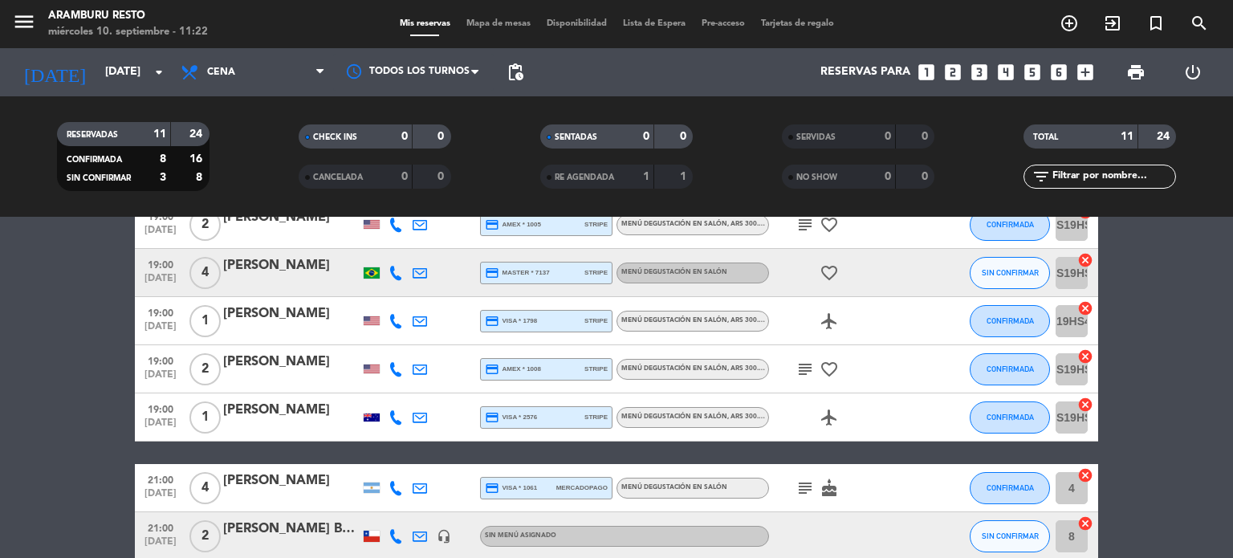
scroll to position [387, 0]
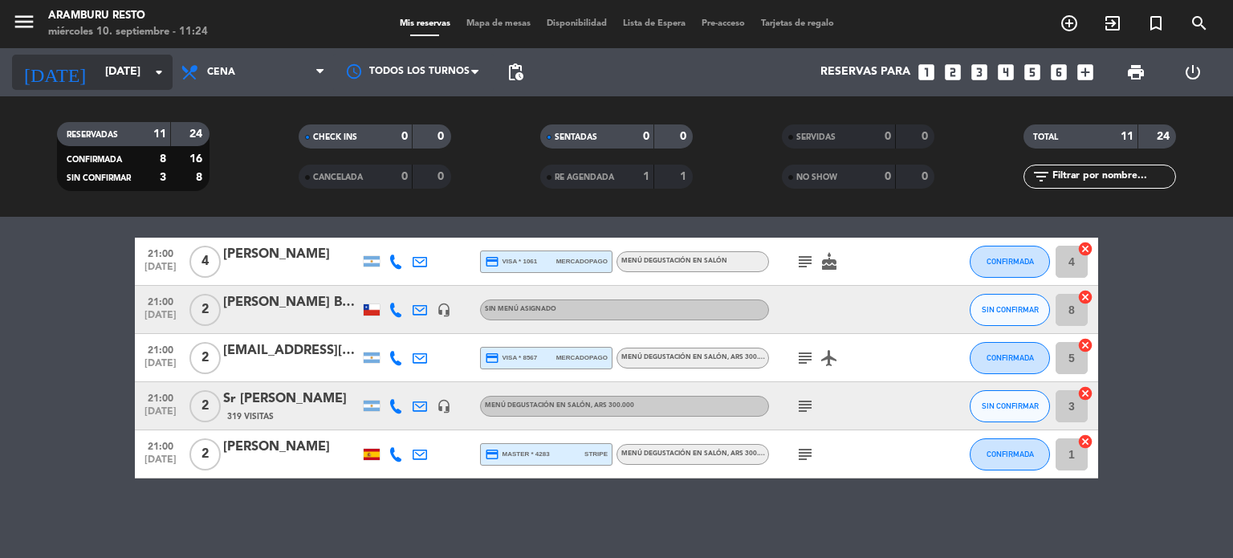
click at [112, 87] on div "[DATE] [DATE] arrow_drop_down" at bounding box center [92, 72] width 161 height 35
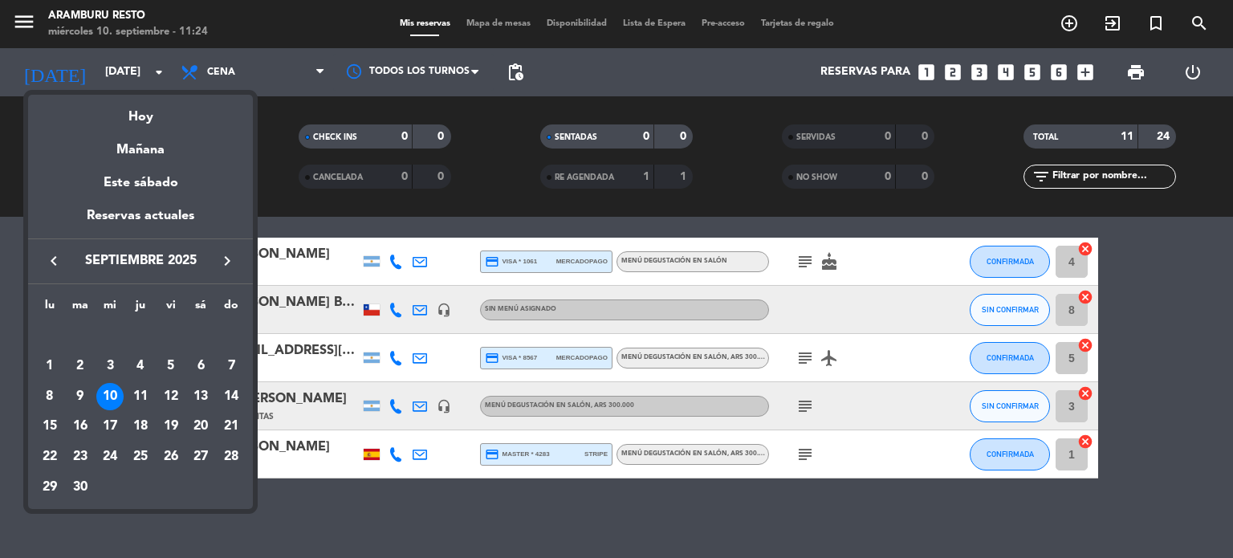
click at [227, 268] on icon "keyboard_arrow_right" at bounding box center [227, 260] width 19 height 19
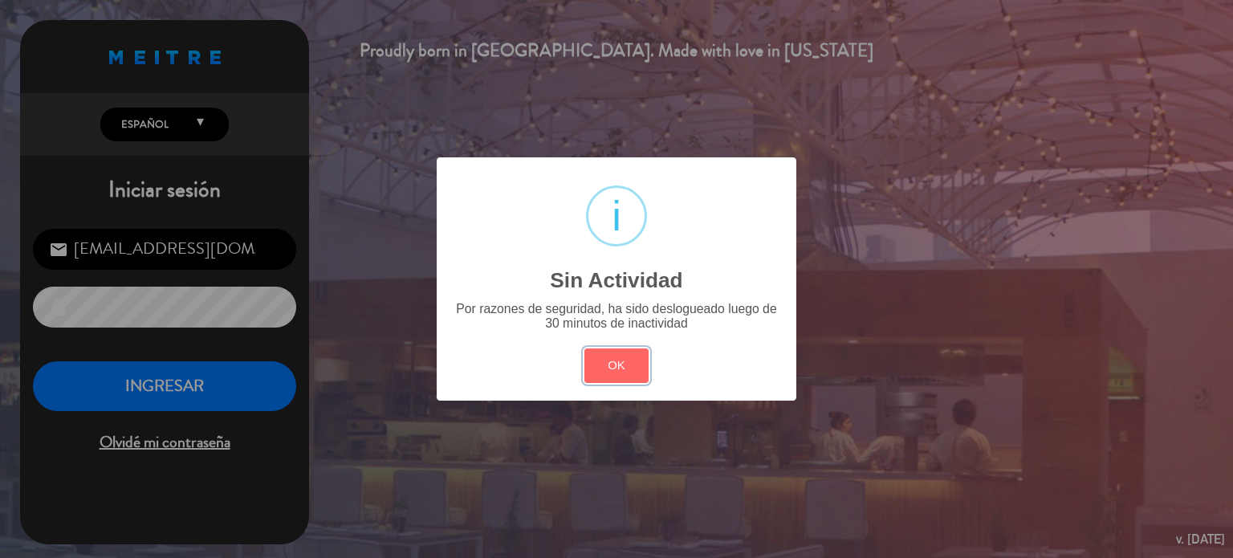
drag, startPoint x: 597, startPoint y: 362, endPoint x: 126, endPoint y: 401, distance: 472.9
click at [597, 361] on button "OK" at bounding box center [616, 365] width 65 height 35
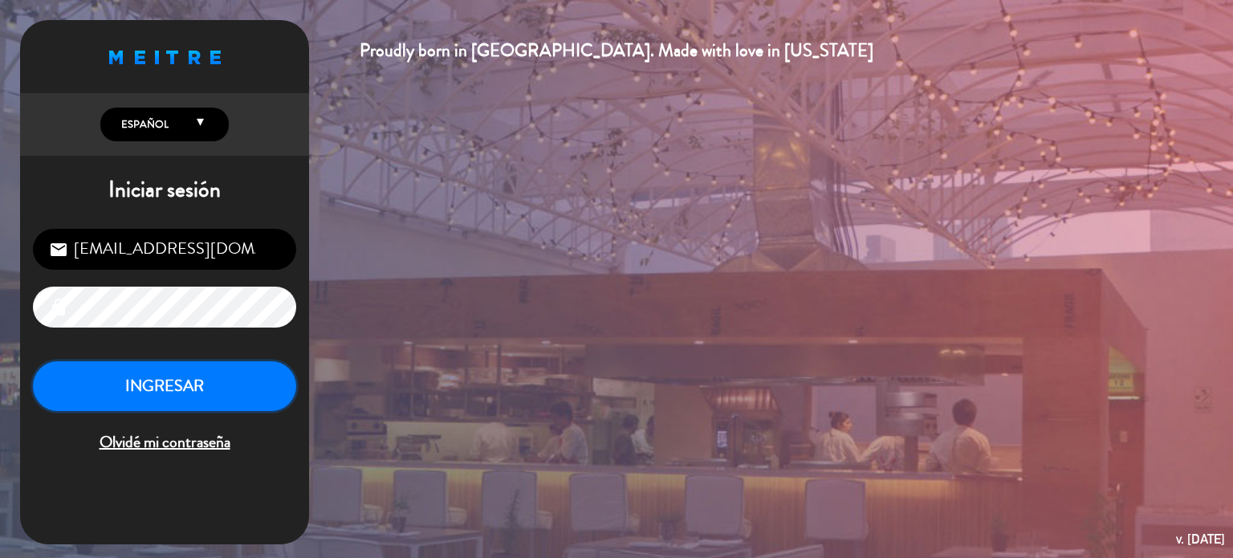
click at [105, 371] on button "INGRESAR" at bounding box center [164, 386] width 263 height 51
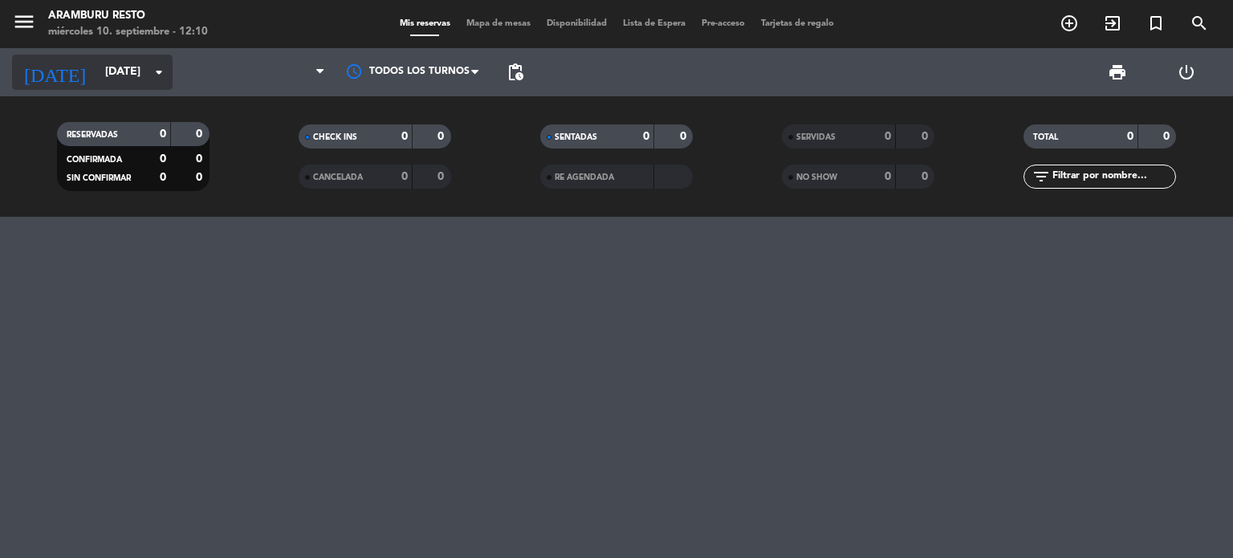
click at [97, 79] on input "[DATE]" at bounding box center [173, 72] width 153 height 29
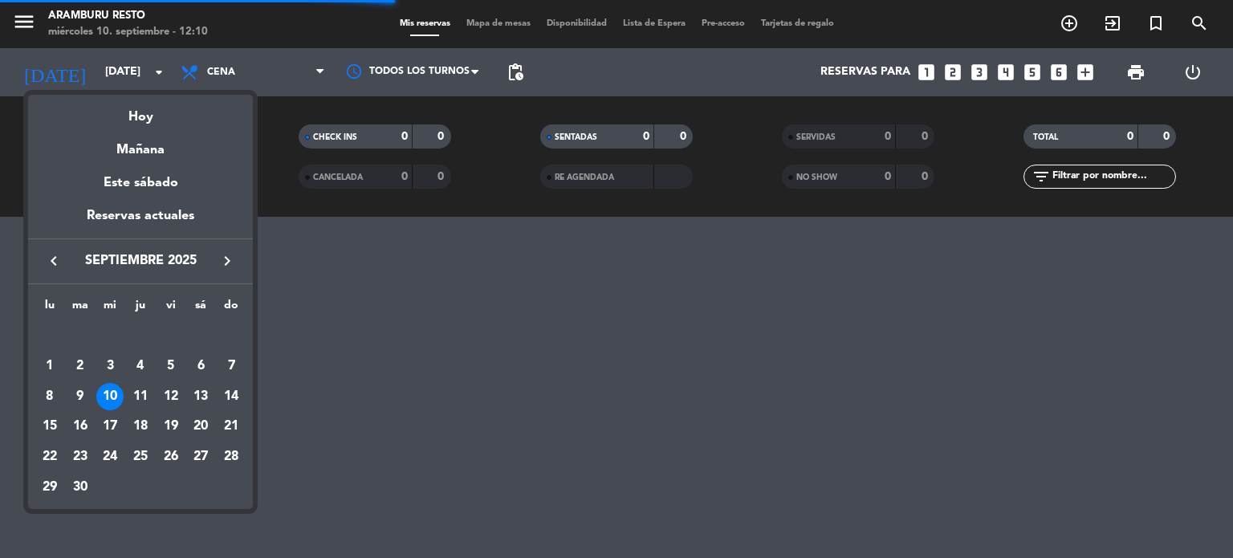
click at [0, 373] on div at bounding box center [616, 279] width 1233 height 558
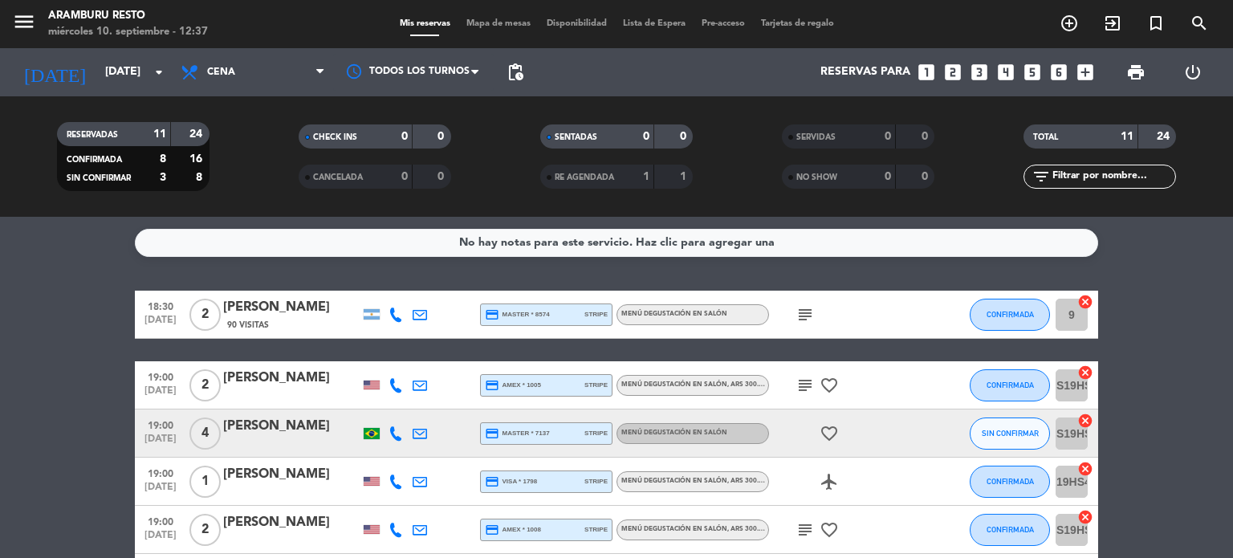
click at [1190, 79] on icon "power_settings_new" at bounding box center [1192, 72] width 19 height 19
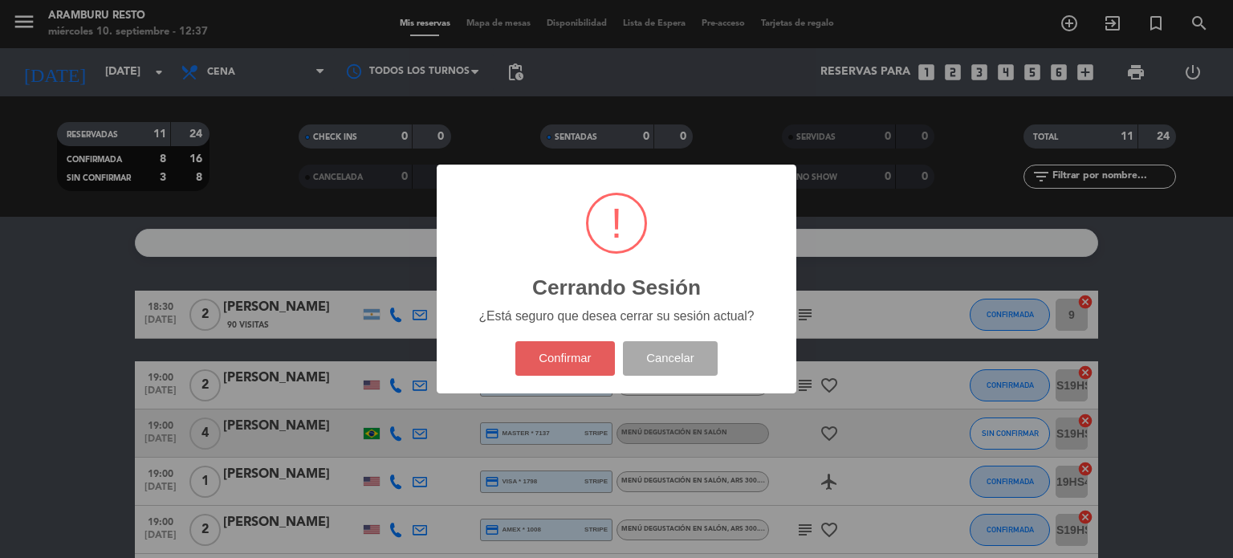
click at [570, 359] on button "Confirmar" at bounding box center [565, 358] width 100 height 35
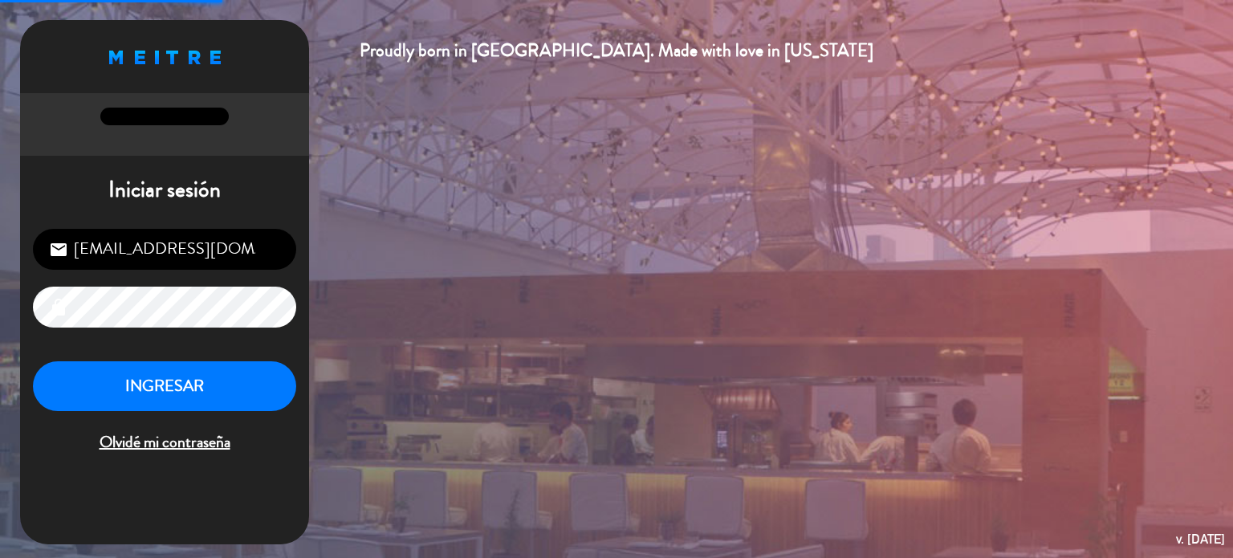
click at [149, 254] on input "[EMAIL_ADDRESS][DOMAIN_NAME]" at bounding box center [164, 249] width 263 height 41
type input "[EMAIL_ADDRESS][DOMAIN_NAME]"
click at [159, 389] on button "INGRESAR" at bounding box center [164, 386] width 263 height 51
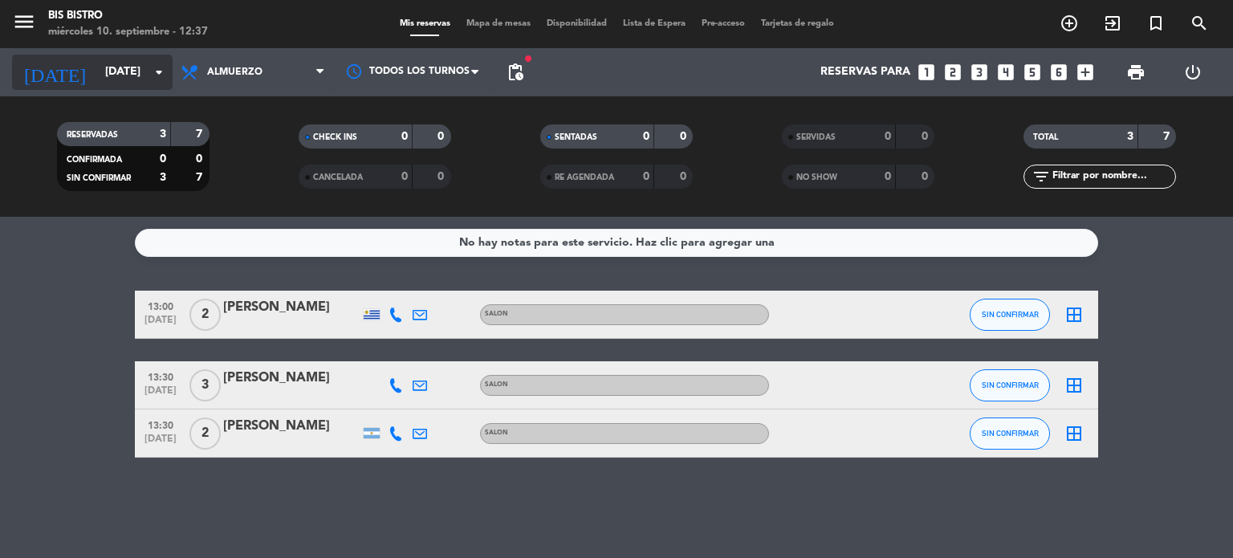
click at [145, 59] on input "[DATE]" at bounding box center [173, 72] width 153 height 29
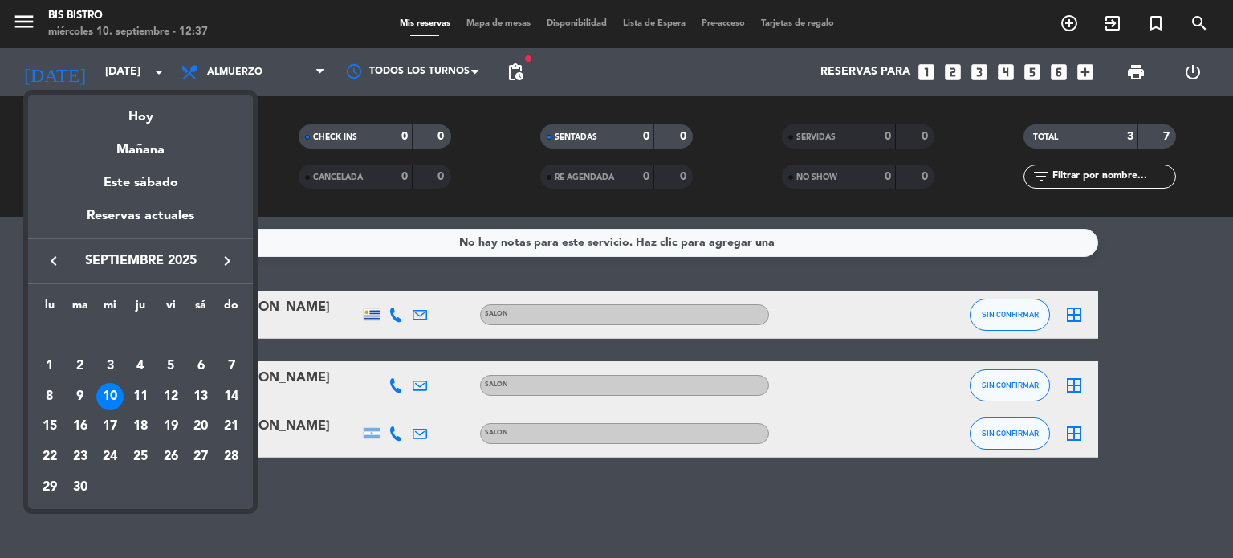
click at [212, 255] on span "septiembre 2025" at bounding box center [140, 260] width 145 height 21
click at [218, 261] on icon "keyboard_arrow_right" at bounding box center [227, 260] width 19 height 19
click at [224, 259] on icon "keyboard_arrow_right" at bounding box center [227, 260] width 19 height 19
click at [114, 389] on div "12" at bounding box center [109, 396] width 27 height 27
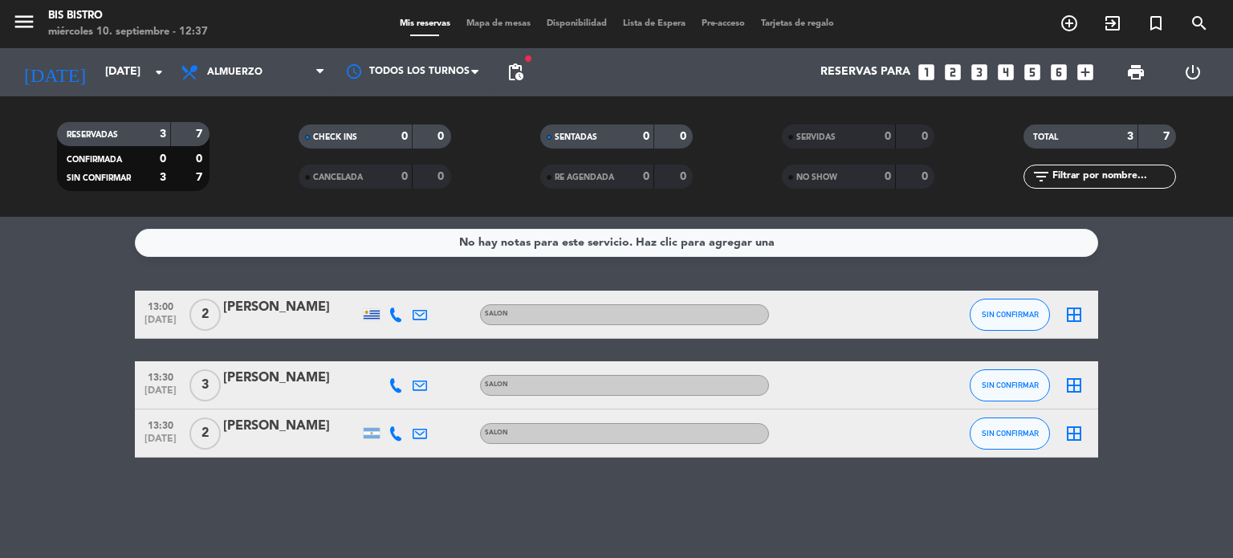
type input "[DATE]"
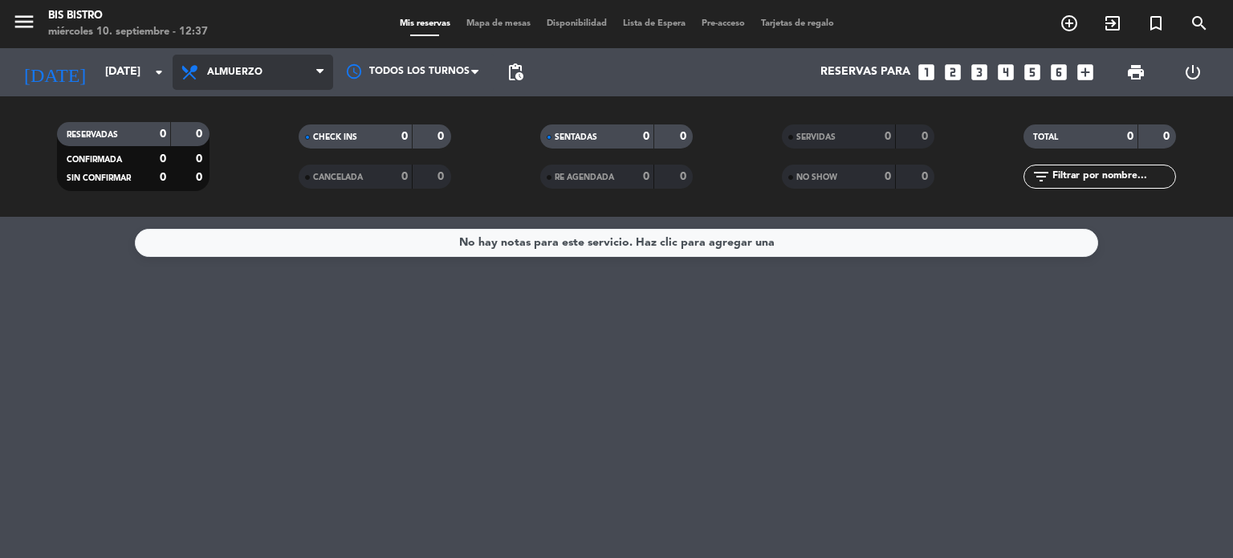
click at [246, 67] on span "Almuerzo" at bounding box center [234, 72] width 55 height 11
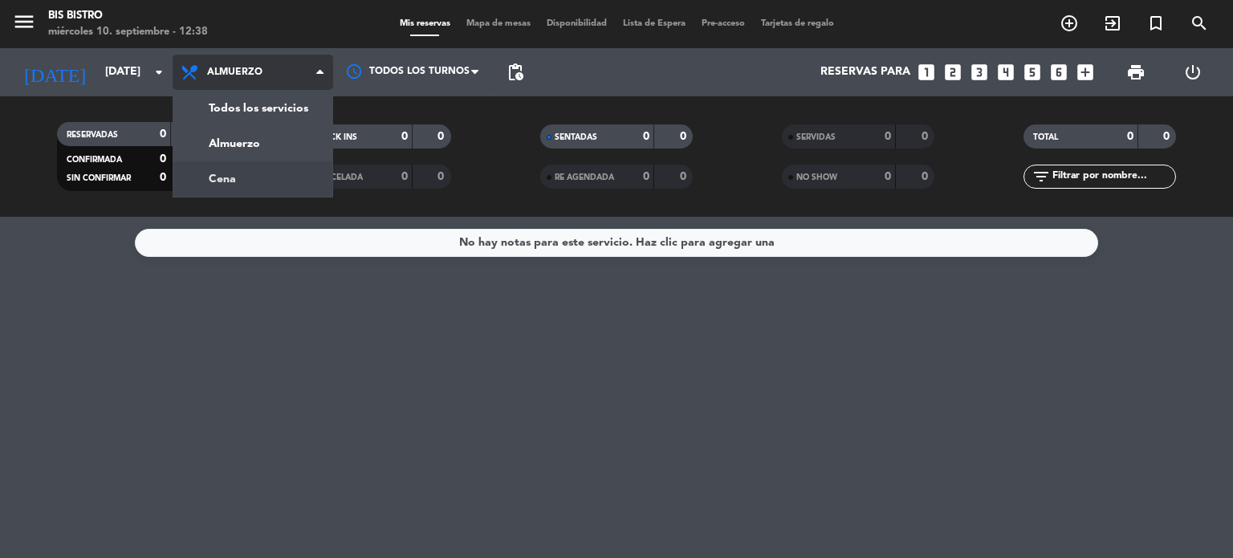
click at [260, 165] on div "menu Bis Bistro [DATE] 10. septiembre - 12:38 Mis reservas Mapa de mesas Dispon…" at bounding box center [616, 108] width 1233 height 217
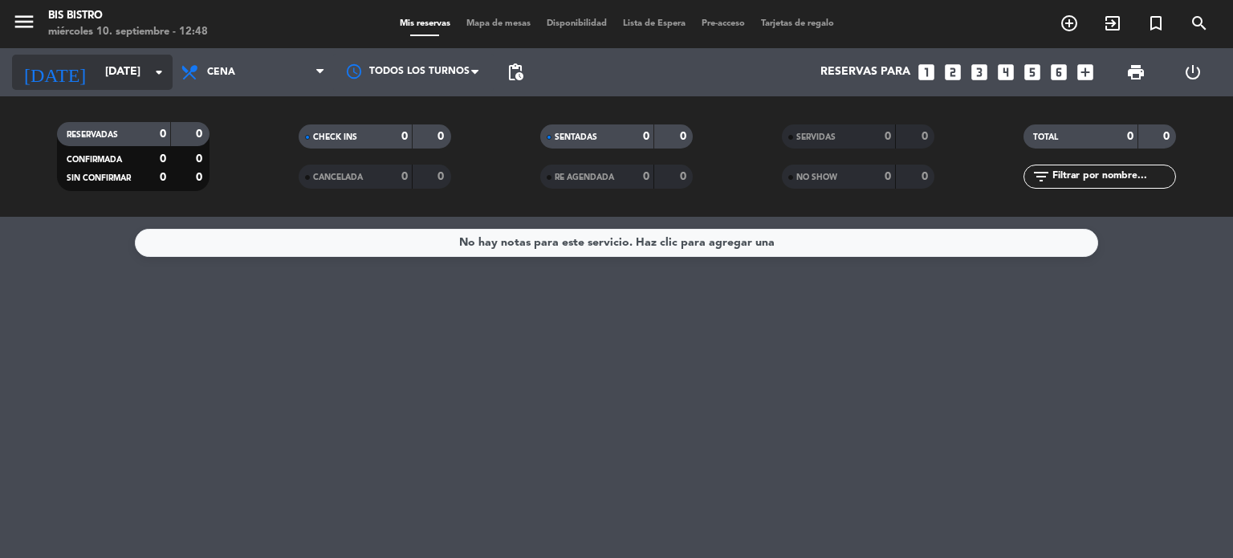
click at [124, 79] on input "[DATE]" at bounding box center [173, 72] width 153 height 29
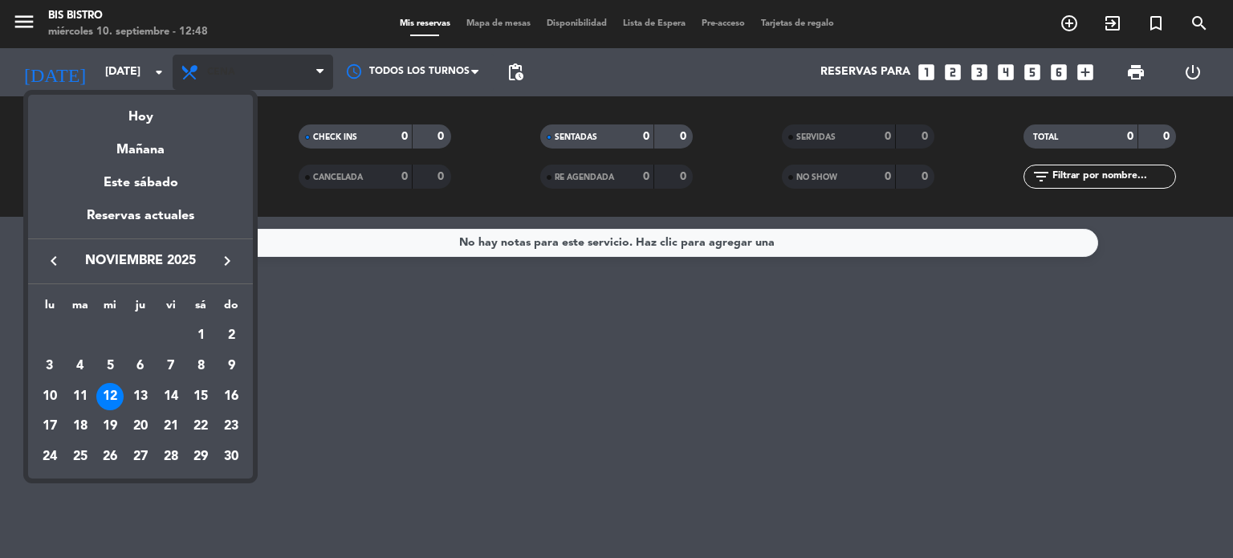
drag, startPoint x: 488, startPoint y: 419, endPoint x: 224, endPoint y: 55, distance: 450.1
click at [481, 407] on div at bounding box center [616, 279] width 1233 height 558
